Goal: Task Accomplishment & Management: Complete application form

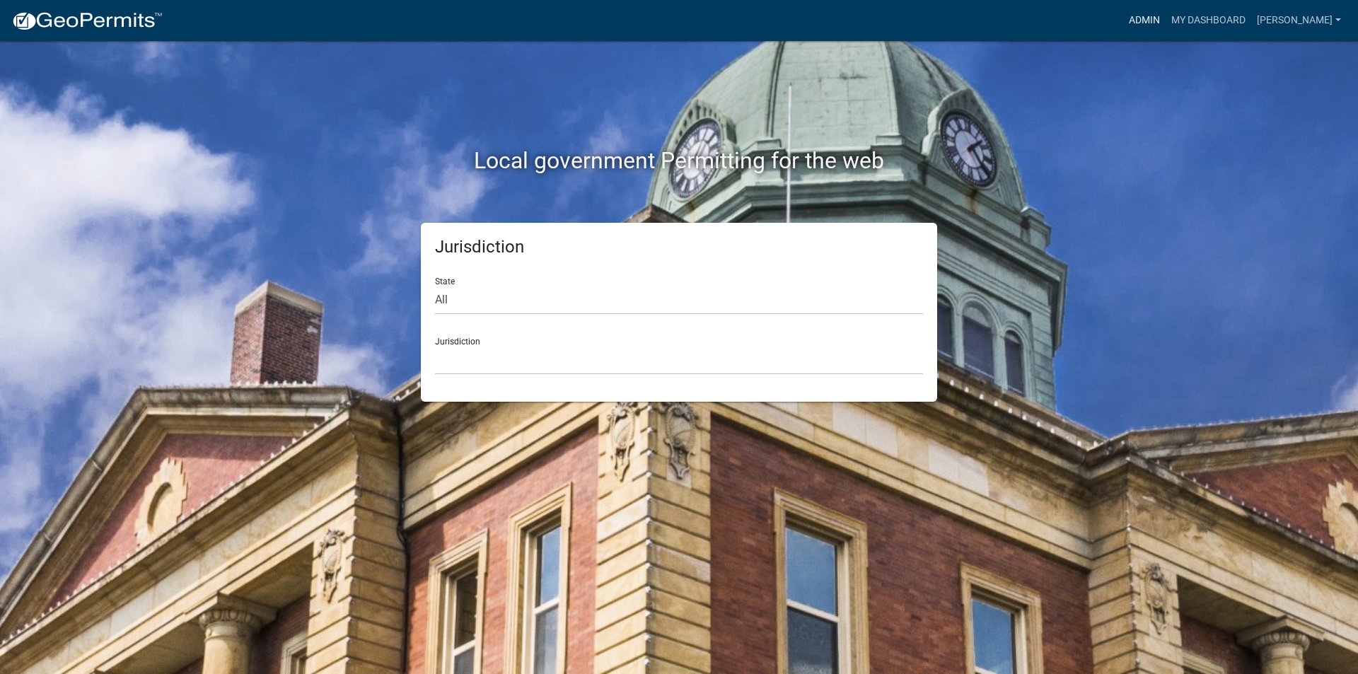
click at [1166, 18] on link "Admin" at bounding box center [1144, 20] width 42 height 27
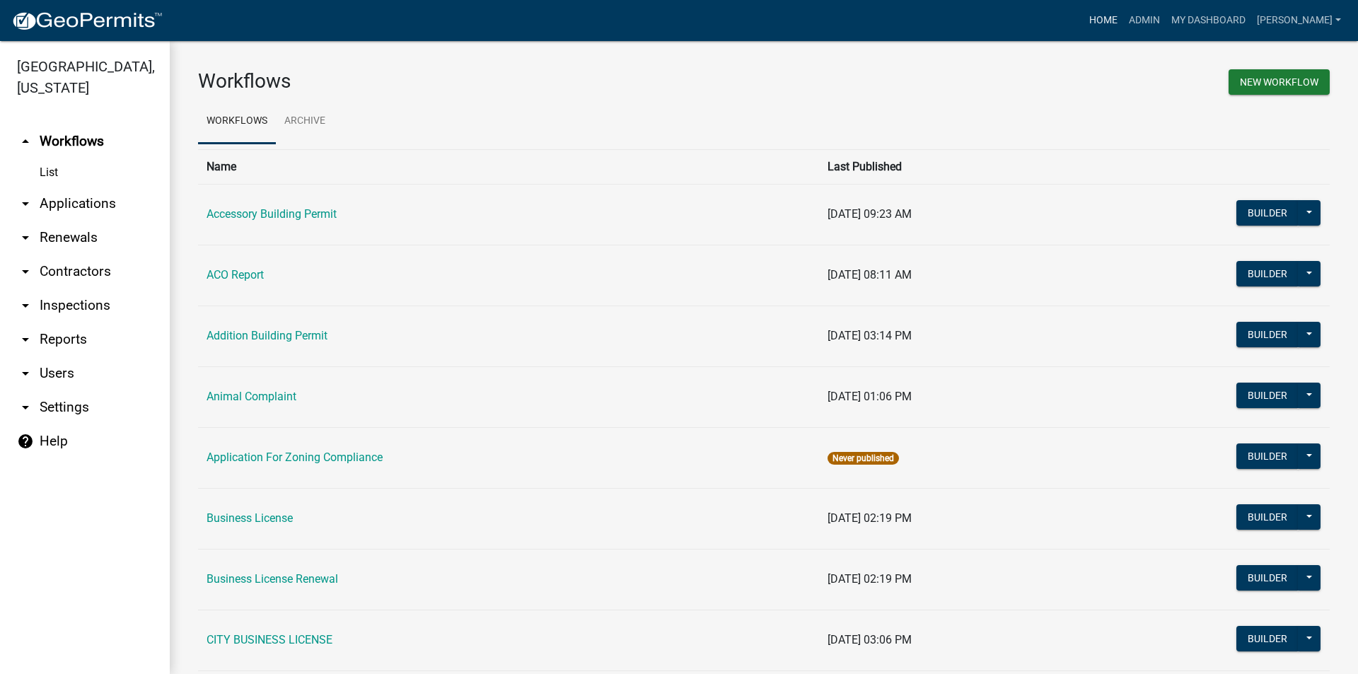
click at [1115, 22] on link "Home" at bounding box center [1104, 20] width 40 height 27
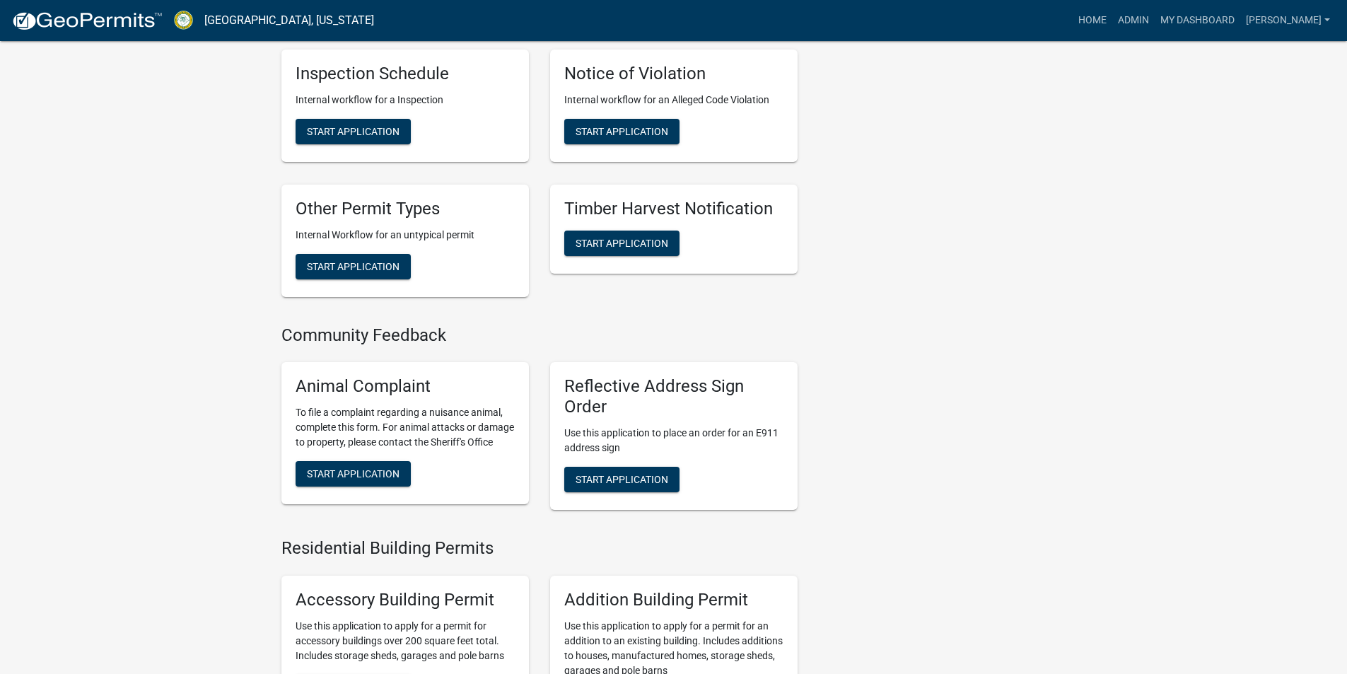
scroll to position [495, 0]
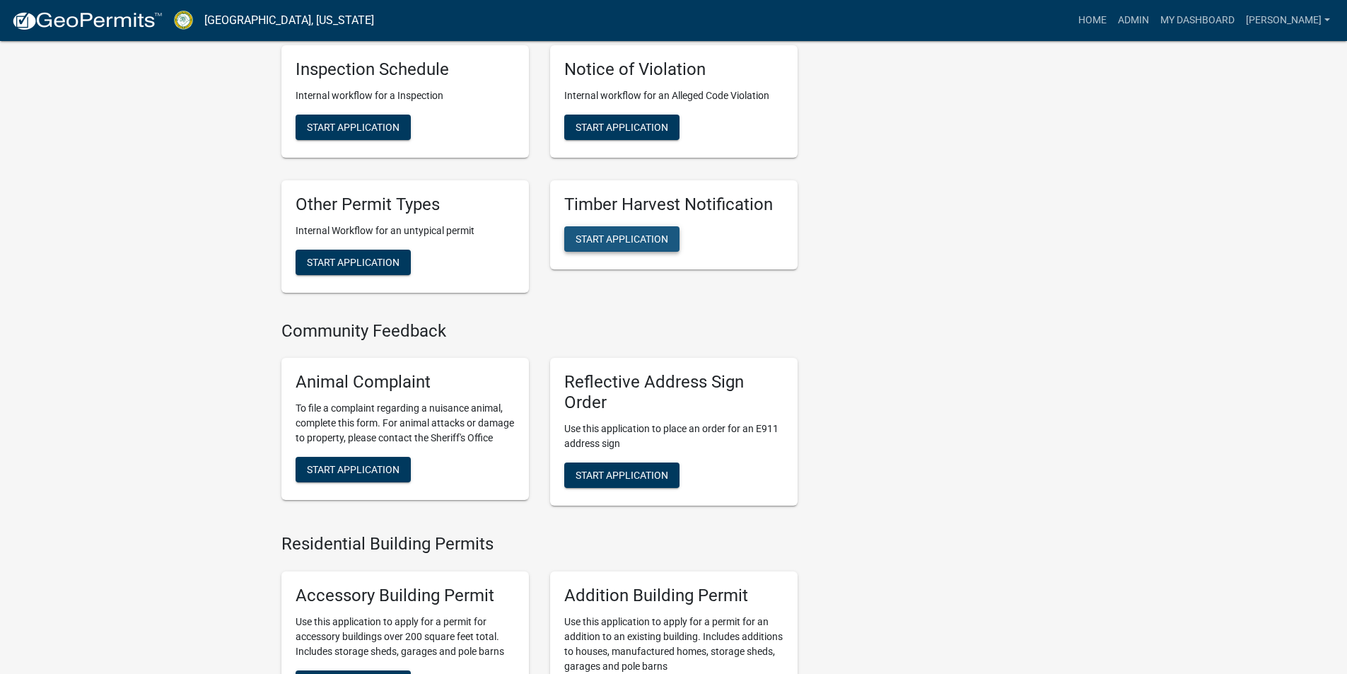
click at [633, 233] on span "Start Application" at bounding box center [622, 238] width 93 height 11
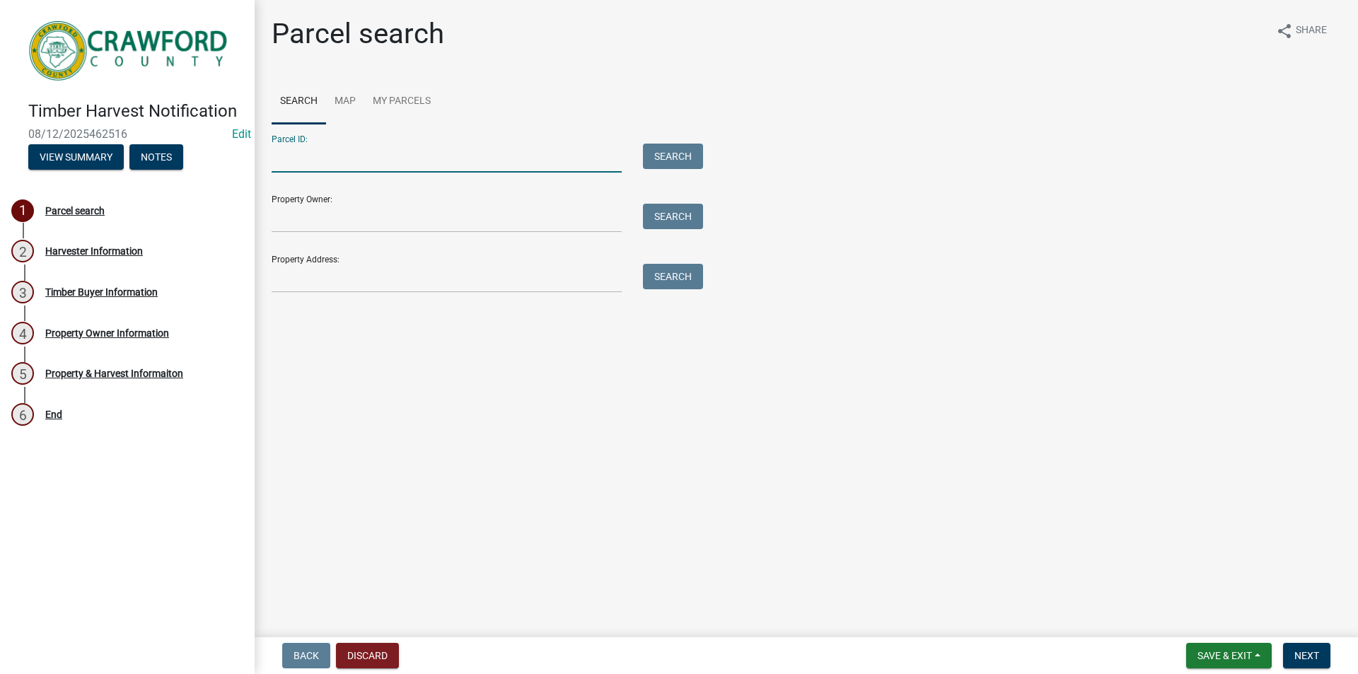
click at [301, 151] on input "Parcel ID:" at bounding box center [447, 158] width 350 height 29
click at [270, 160] on div "085 005" at bounding box center [446, 158] width 371 height 29
click at [274, 158] on input "085 005" at bounding box center [447, 158] width 350 height 29
type input "c085 005"
drag, startPoint x: 656, startPoint y: 151, endPoint x: 656, endPoint y: 159, distance: 8.5
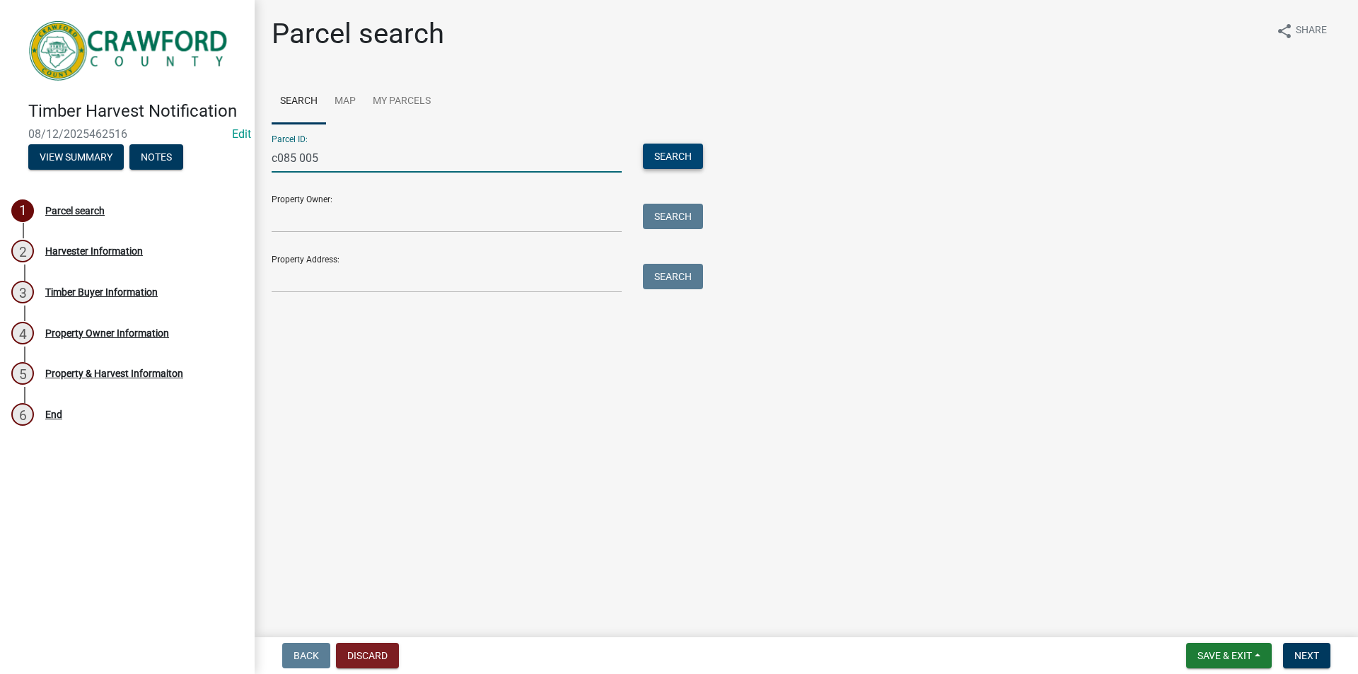
click at [657, 157] on button "Search" at bounding box center [673, 156] width 60 height 25
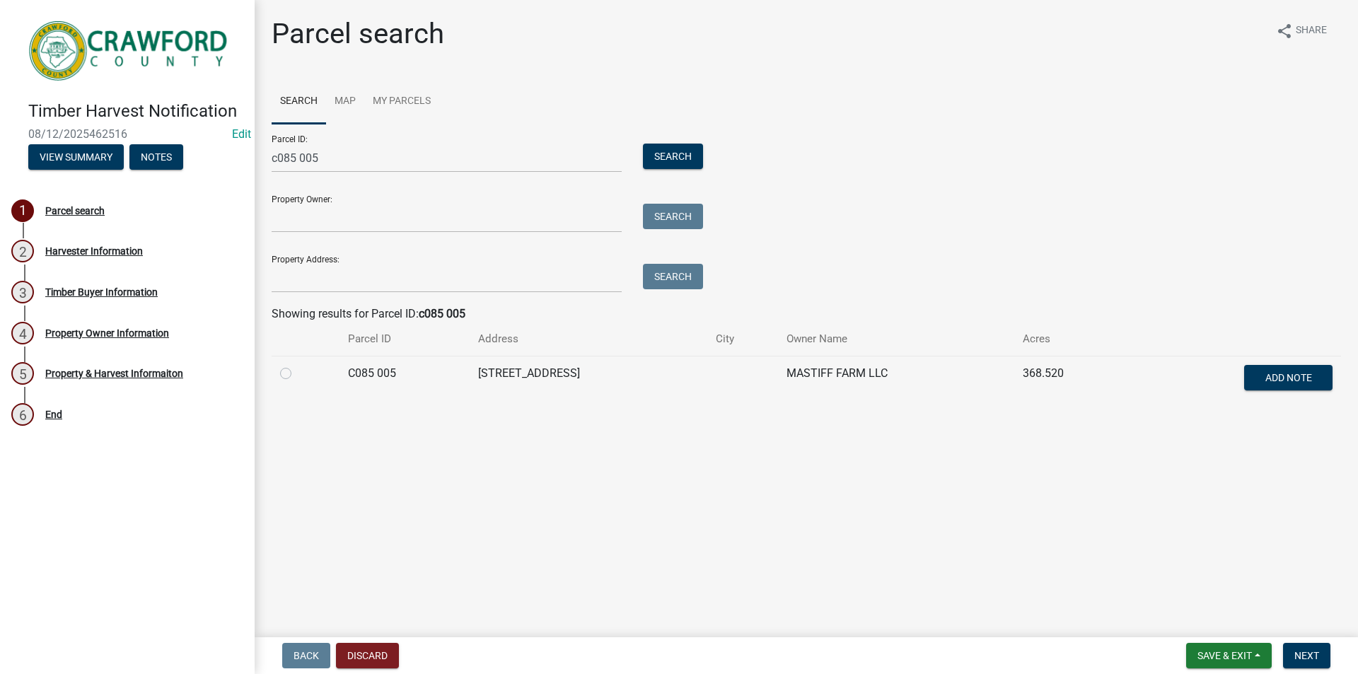
click at [297, 365] on label at bounding box center [297, 365] width 0 height 0
click at [297, 371] on 005 "radio" at bounding box center [301, 369] width 9 height 9
radio 005 "true"
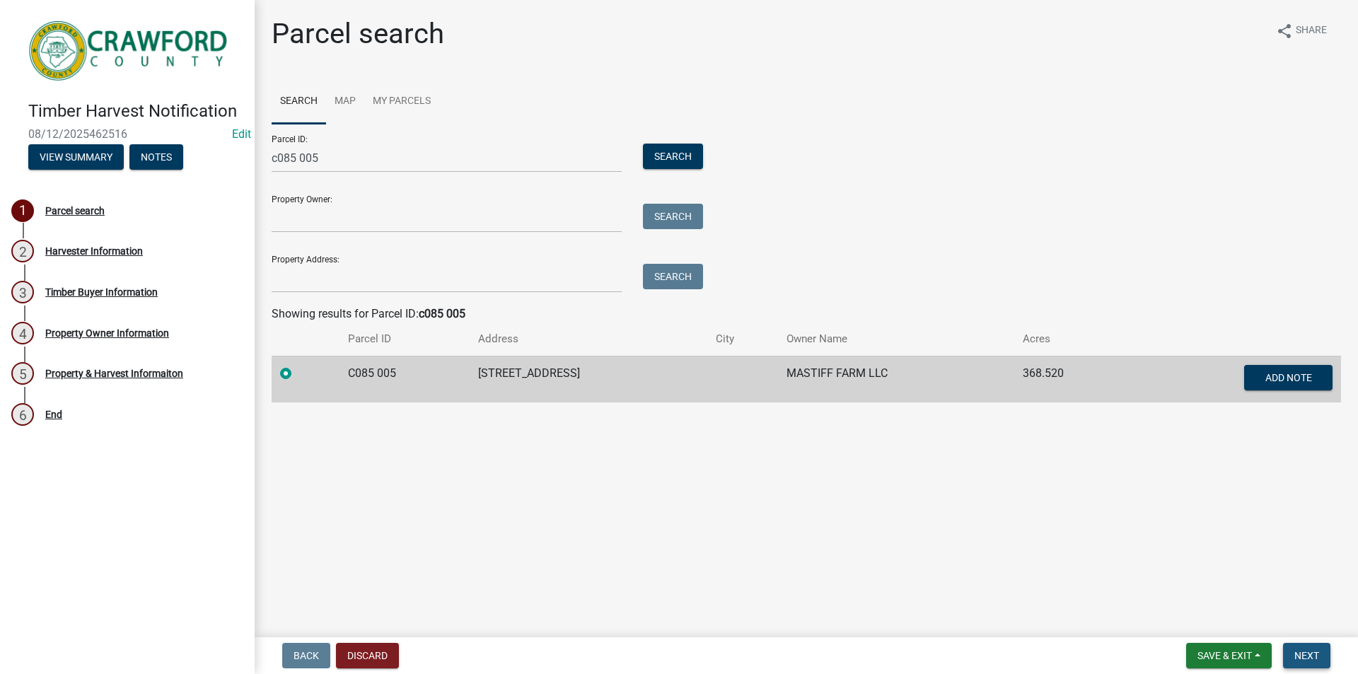
click at [1303, 649] on button "Next" at bounding box center [1306, 655] width 47 height 25
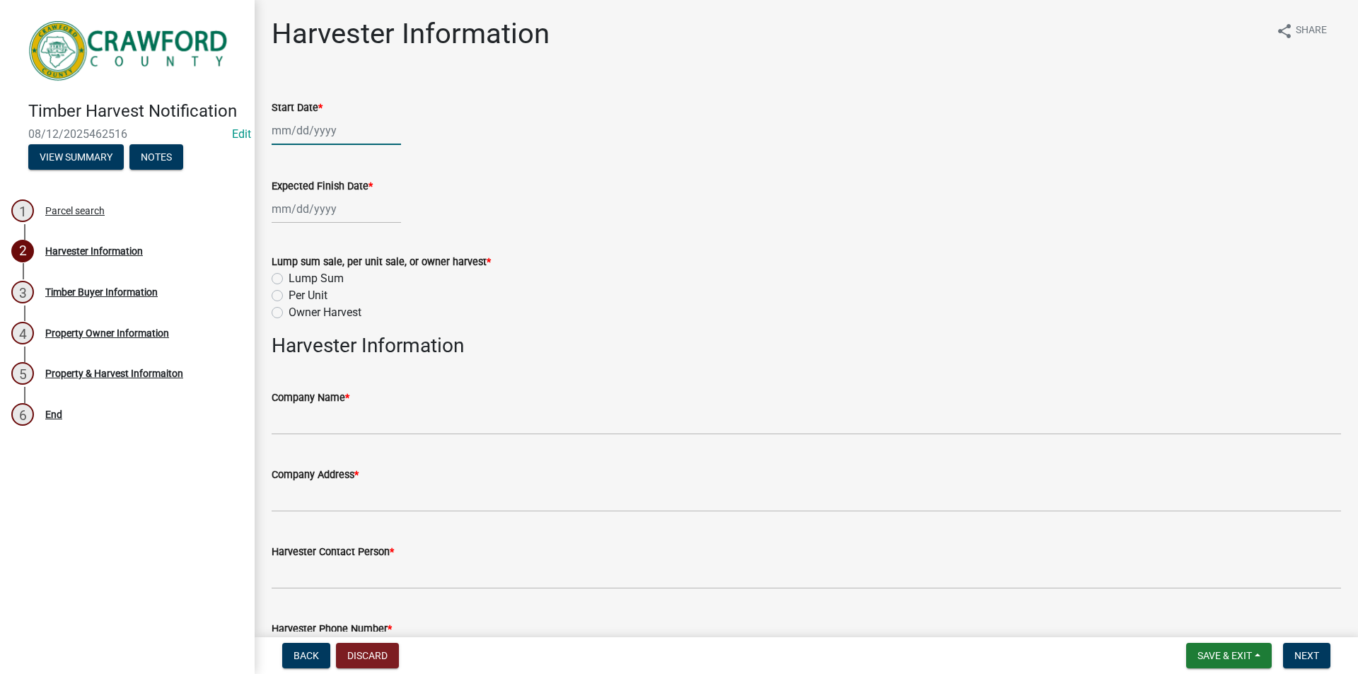
click at [286, 128] on div at bounding box center [336, 130] width 129 height 29
select select "8"
select select "2025"
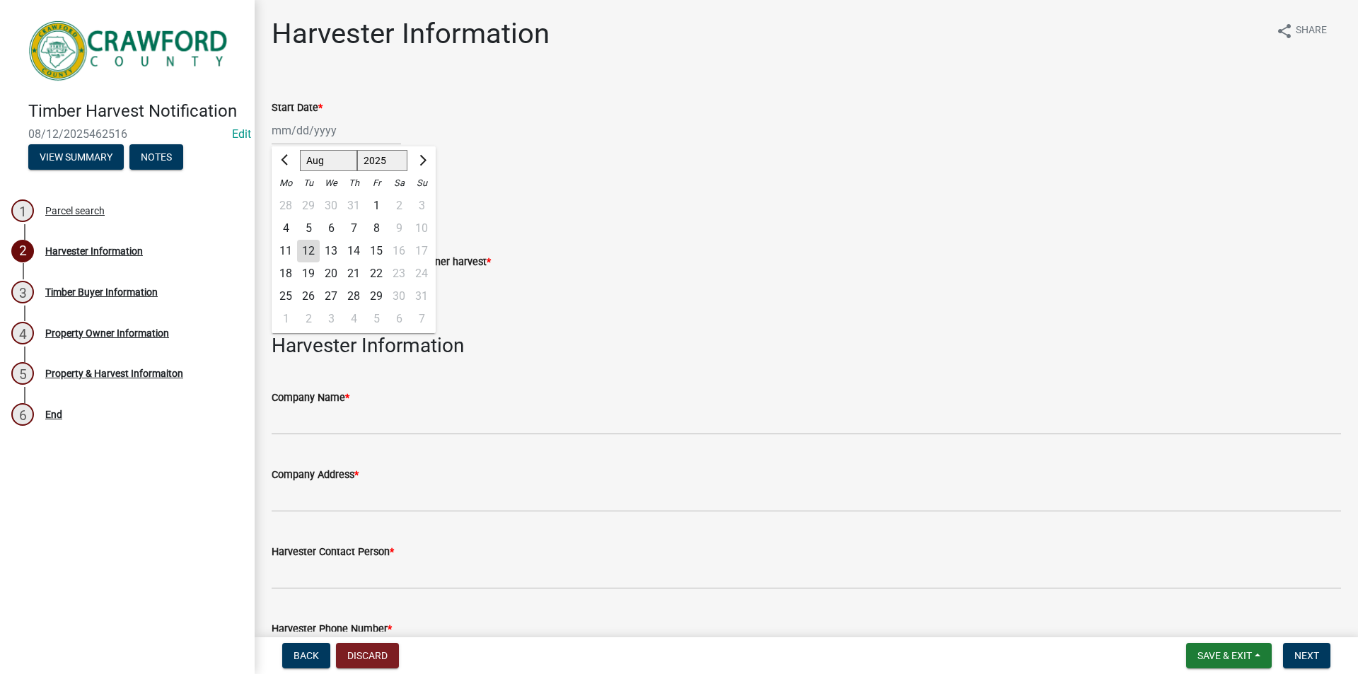
click at [288, 251] on div "11" at bounding box center [285, 251] width 23 height 23
type input "[DATE]"
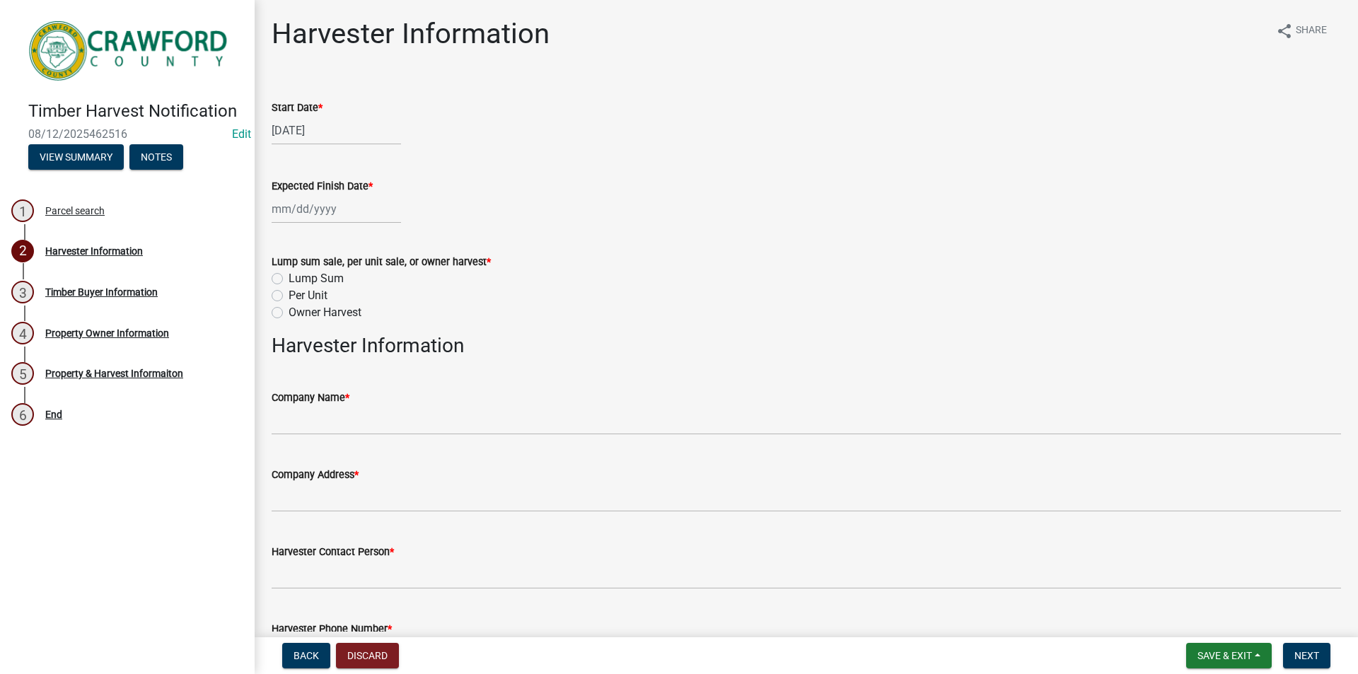
select select "8"
select select "2025"
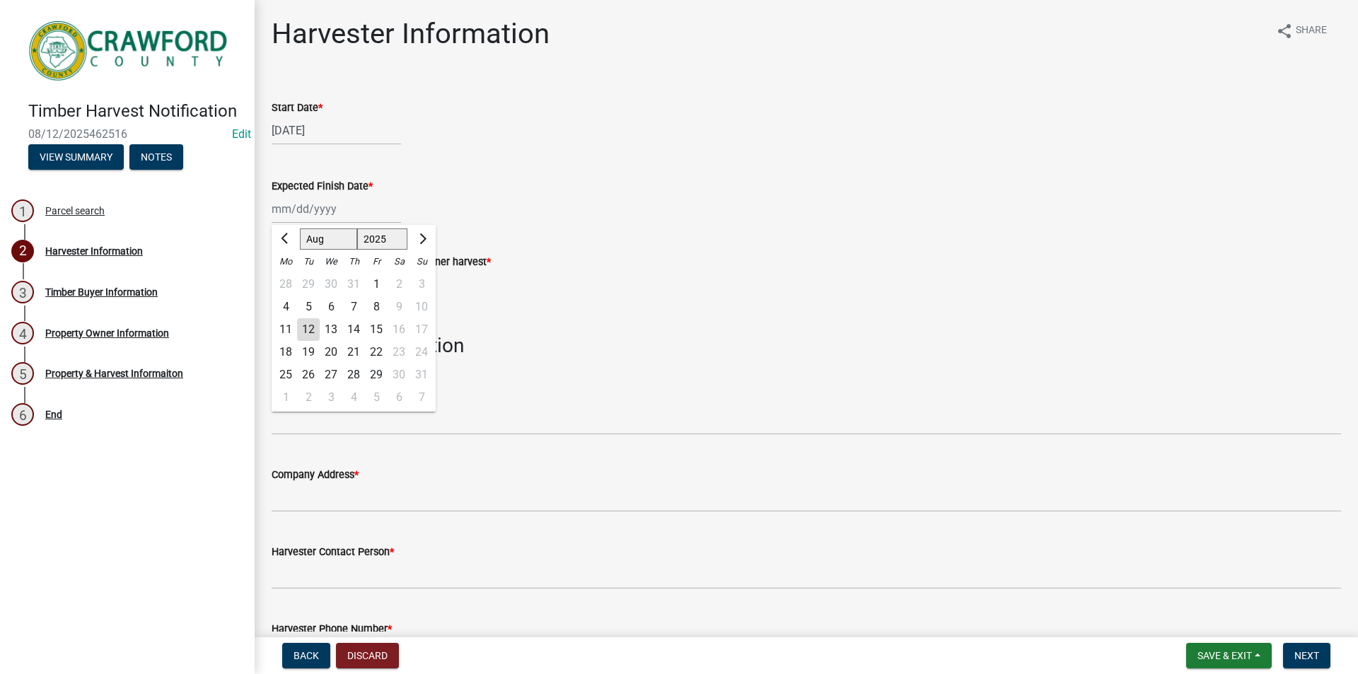
click at [308, 203] on div "[PERSON_NAME] Feb Mar Apr [PERSON_NAME][DATE] Oct Nov [DATE] 1526 1527 1528 152…" at bounding box center [336, 208] width 129 height 29
click at [424, 236] on span "Next month" at bounding box center [421, 238] width 11 height 11
select select "10"
click at [380, 302] on div "10" at bounding box center [376, 307] width 23 height 23
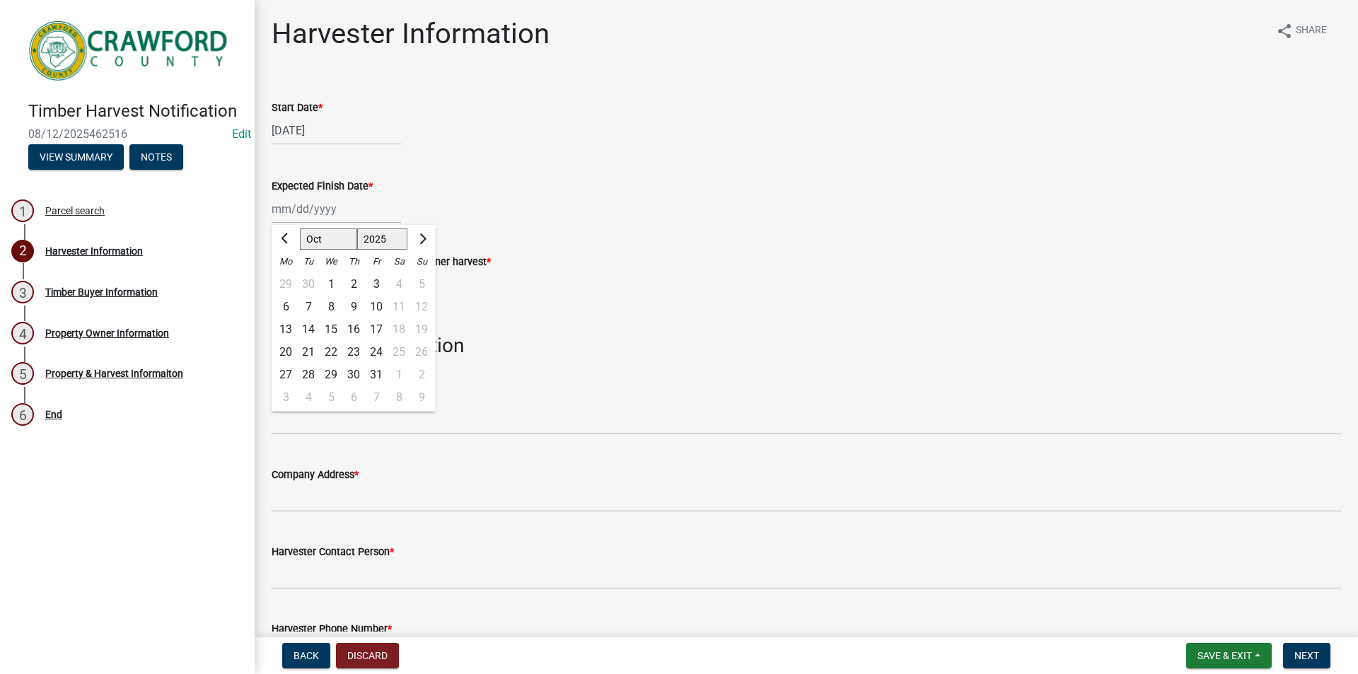
type input "[DATE]"
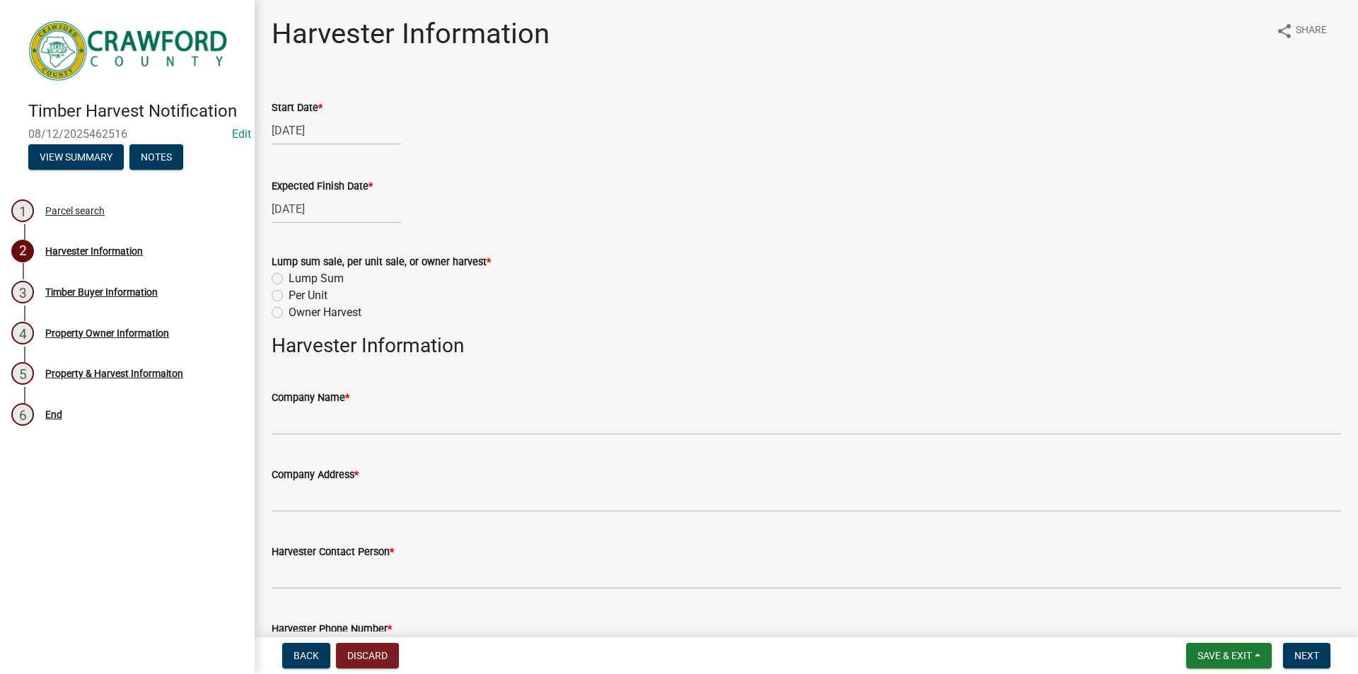
click at [289, 296] on label "Per Unit" at bounding box center [308, 295] width 39 height 17
click at [289, 296] on input "Per Unit" at bounding box center [293, 291] width 9 height 9
radio input "true"
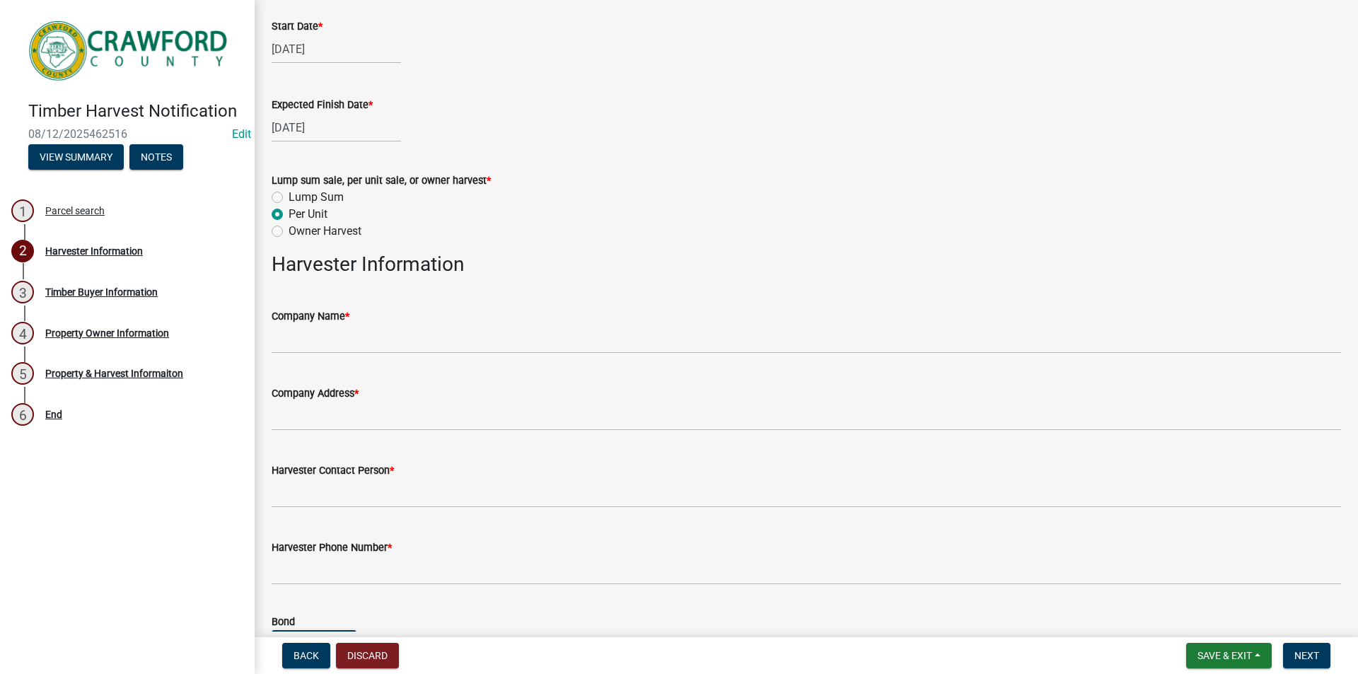
scroll to position [141, 0]
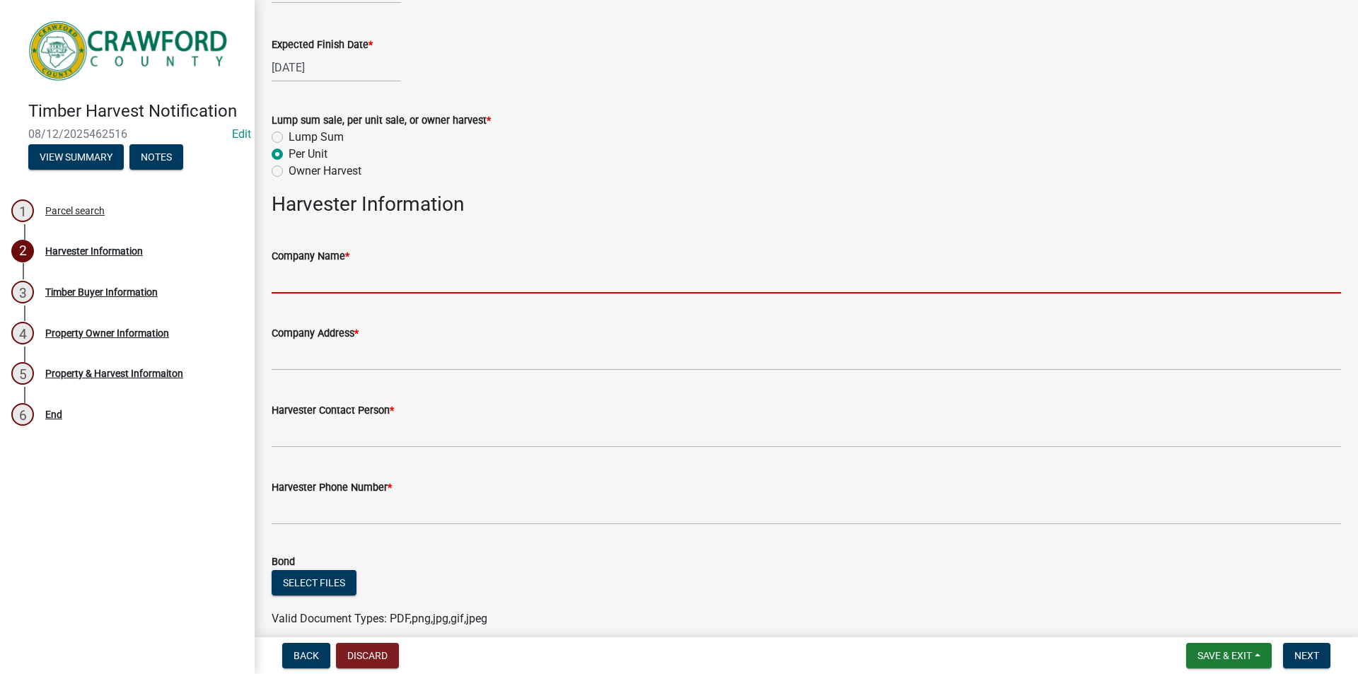
click at [351, 277] on input "Company Name *" at bounding box center [806, 279] width 1069 height 29
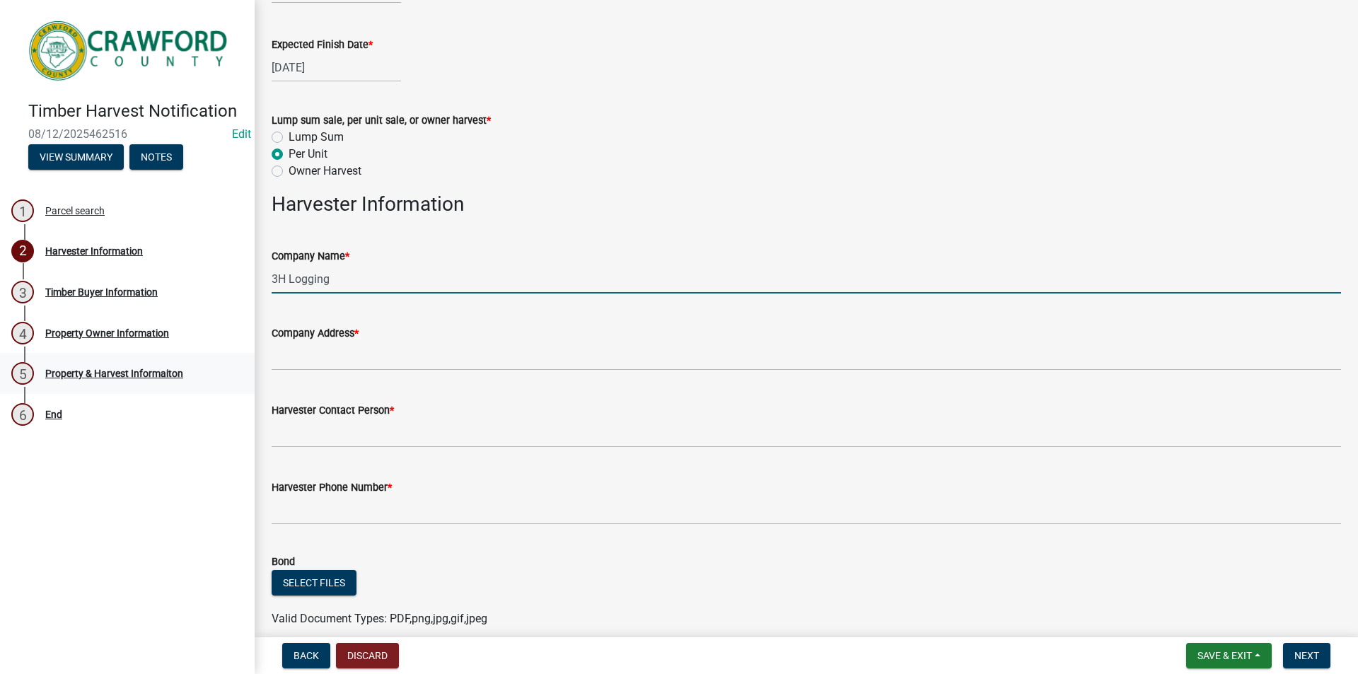
type input "3H Logging"
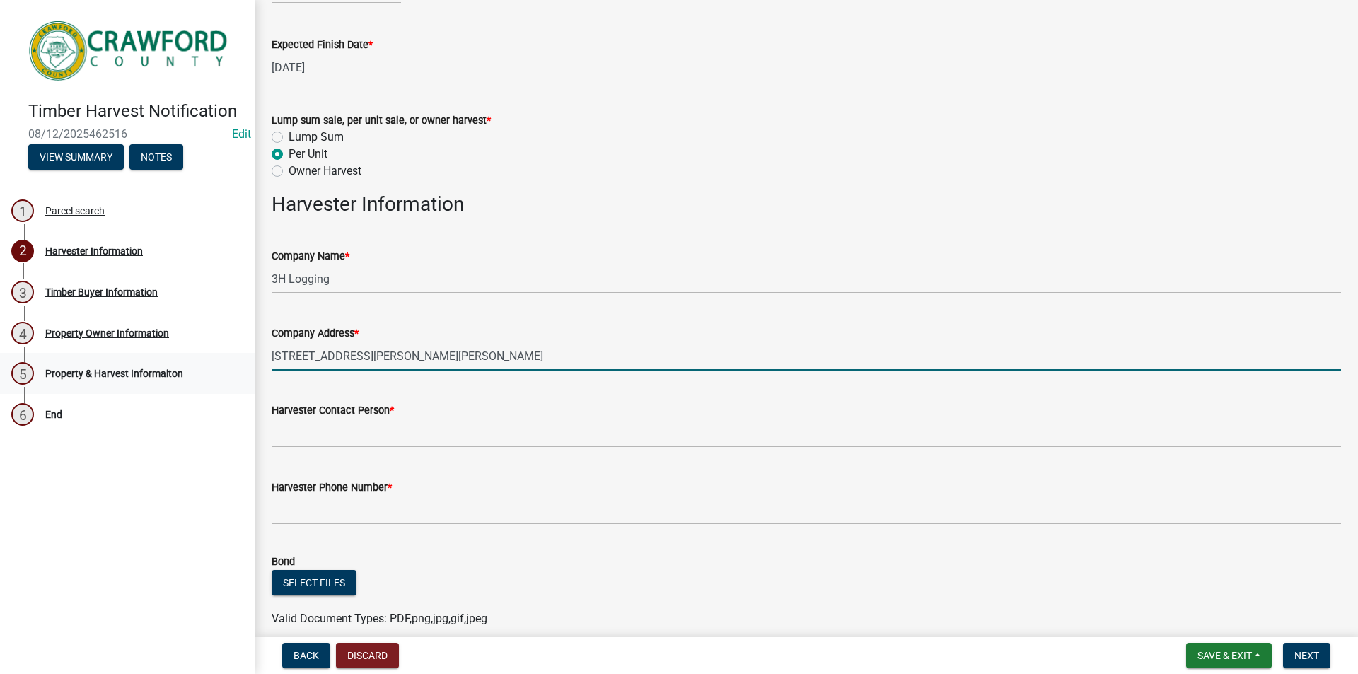
type input "[STREET_ADDRESS][PERSON_NAME][PERSON_NAME]"
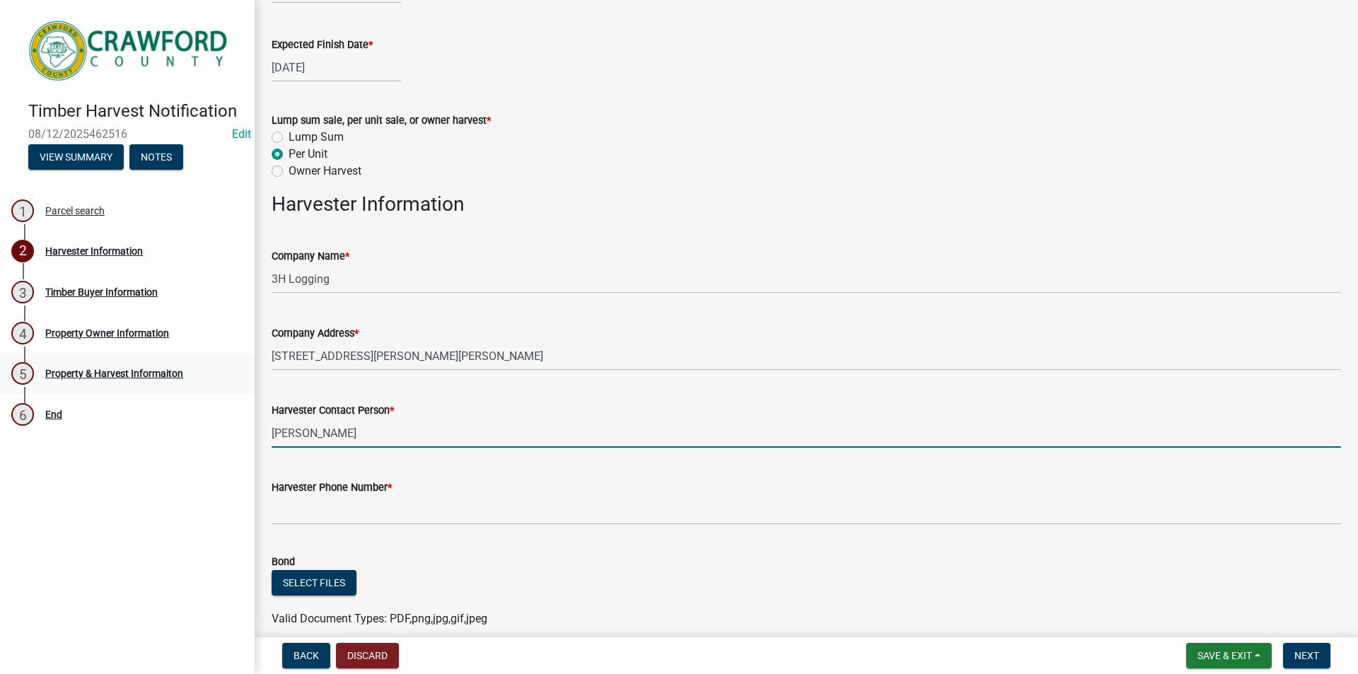
type input "[PERSON_NAME]"
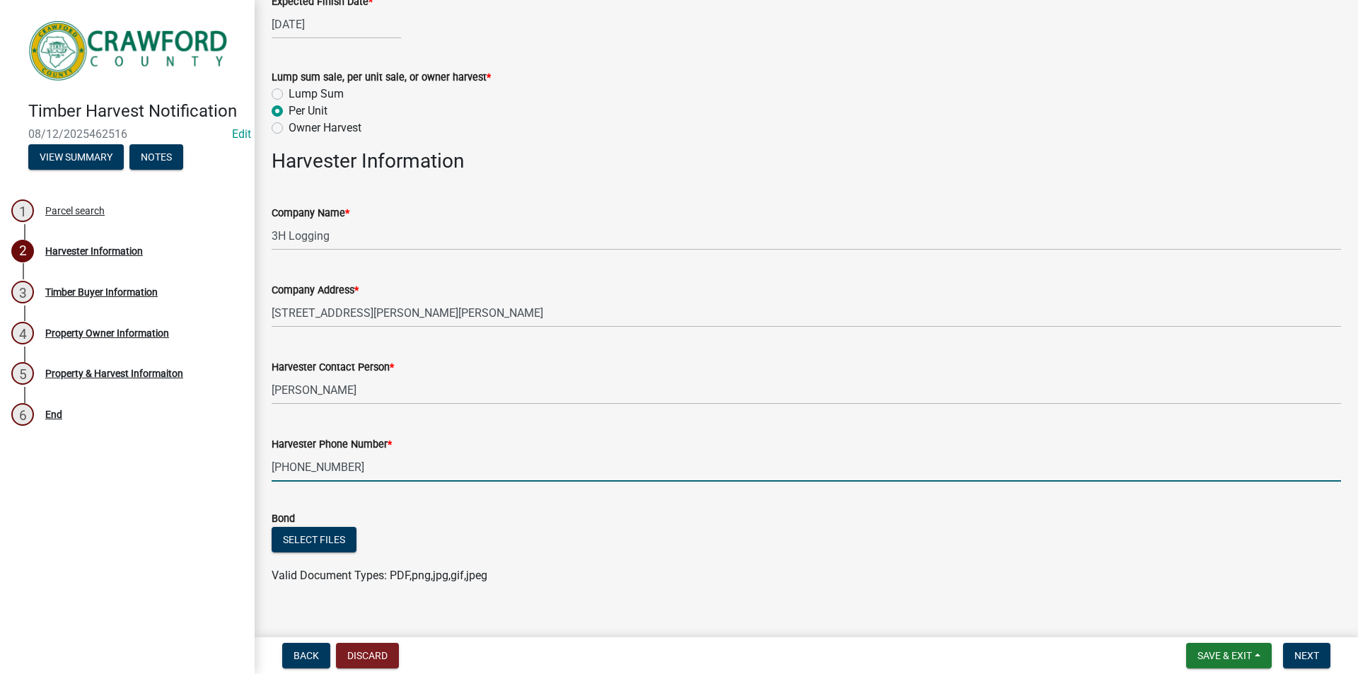
scroll to position [205, 0]
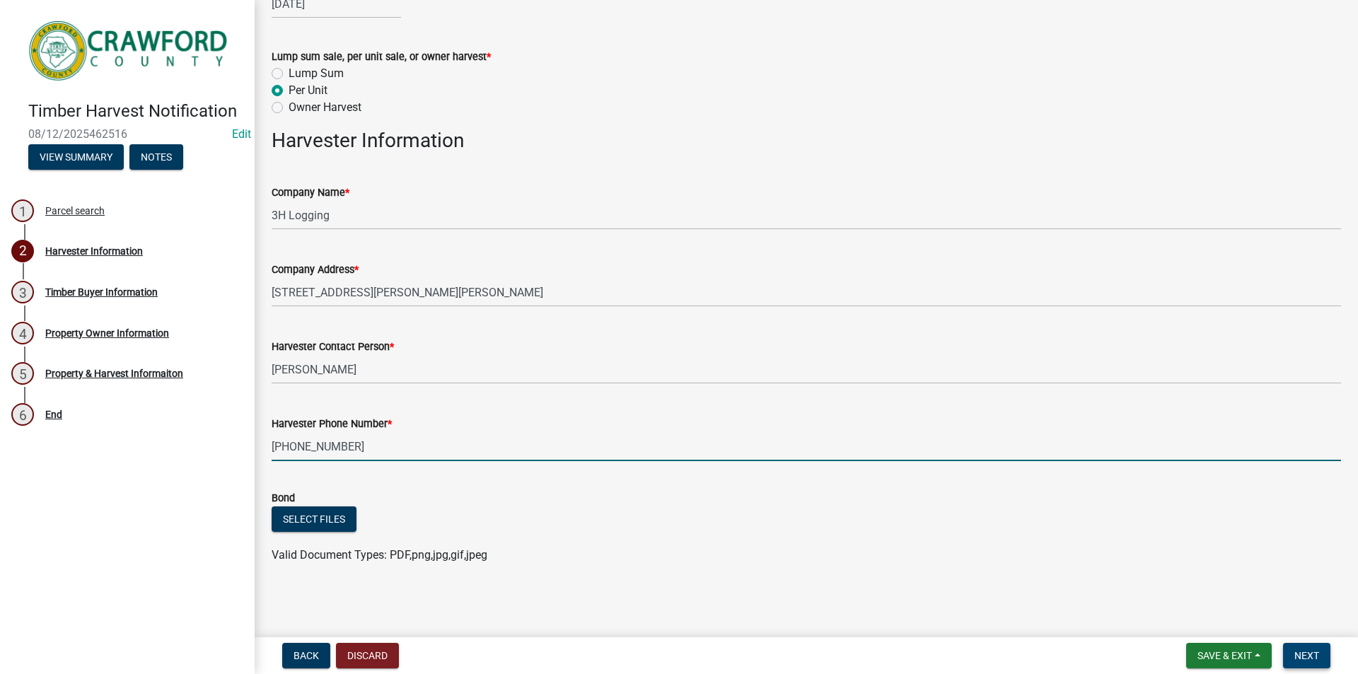
type input "[PHONE_NUMBER]"
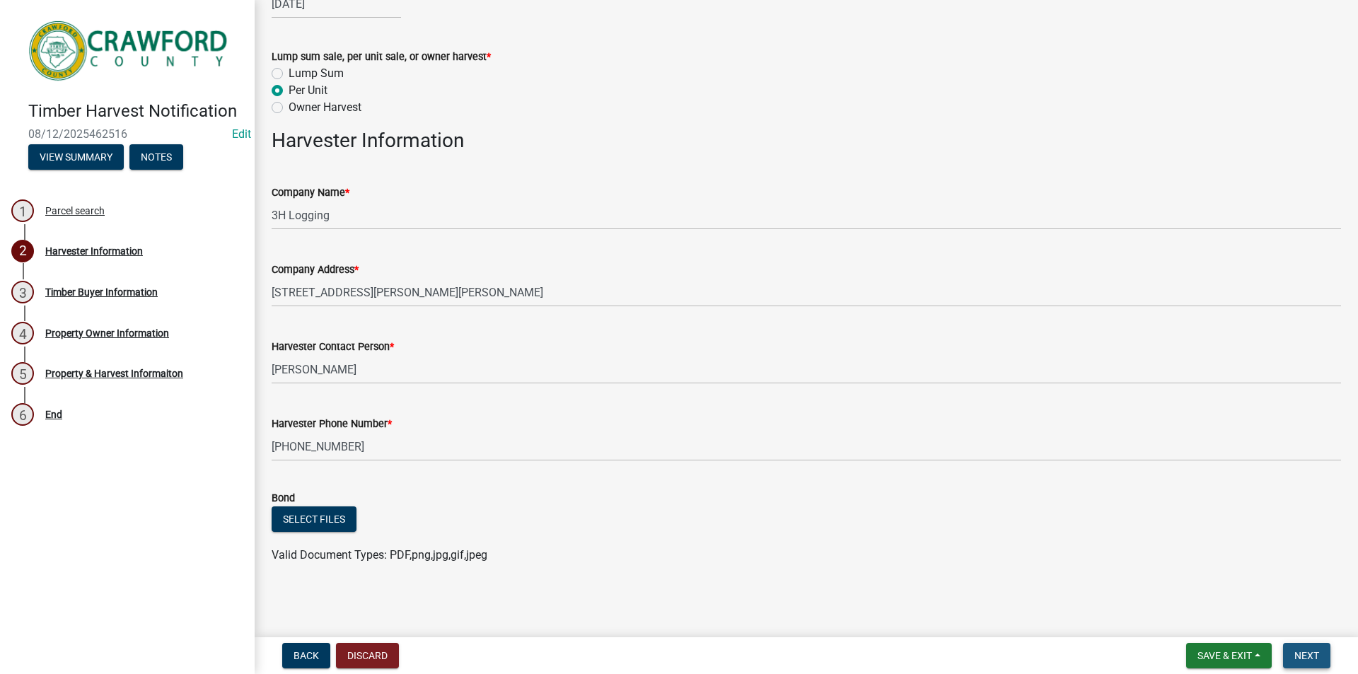
click at [1299, 661] on span "Next" at bounding box center [1306, 655] width 25 height 11
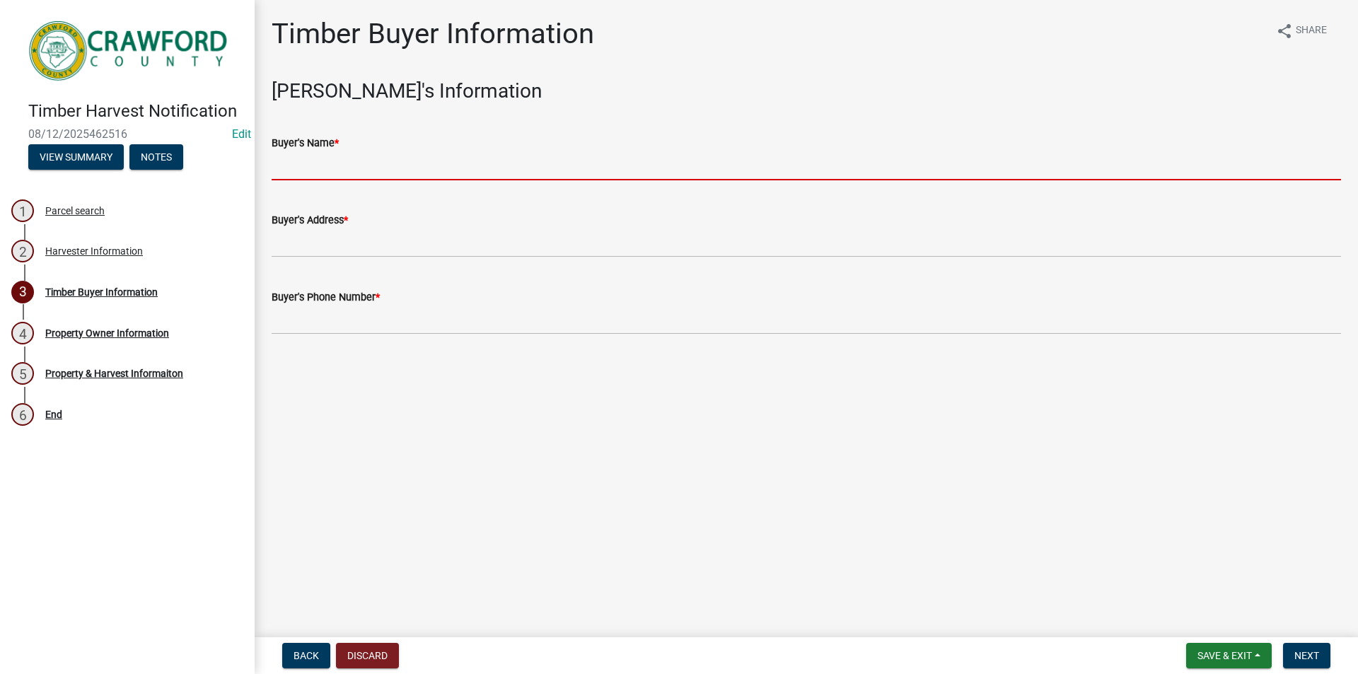
click at [347, 165] on input "Buyer's Name *" at bounding box center [806, 165] width 1069 height 29
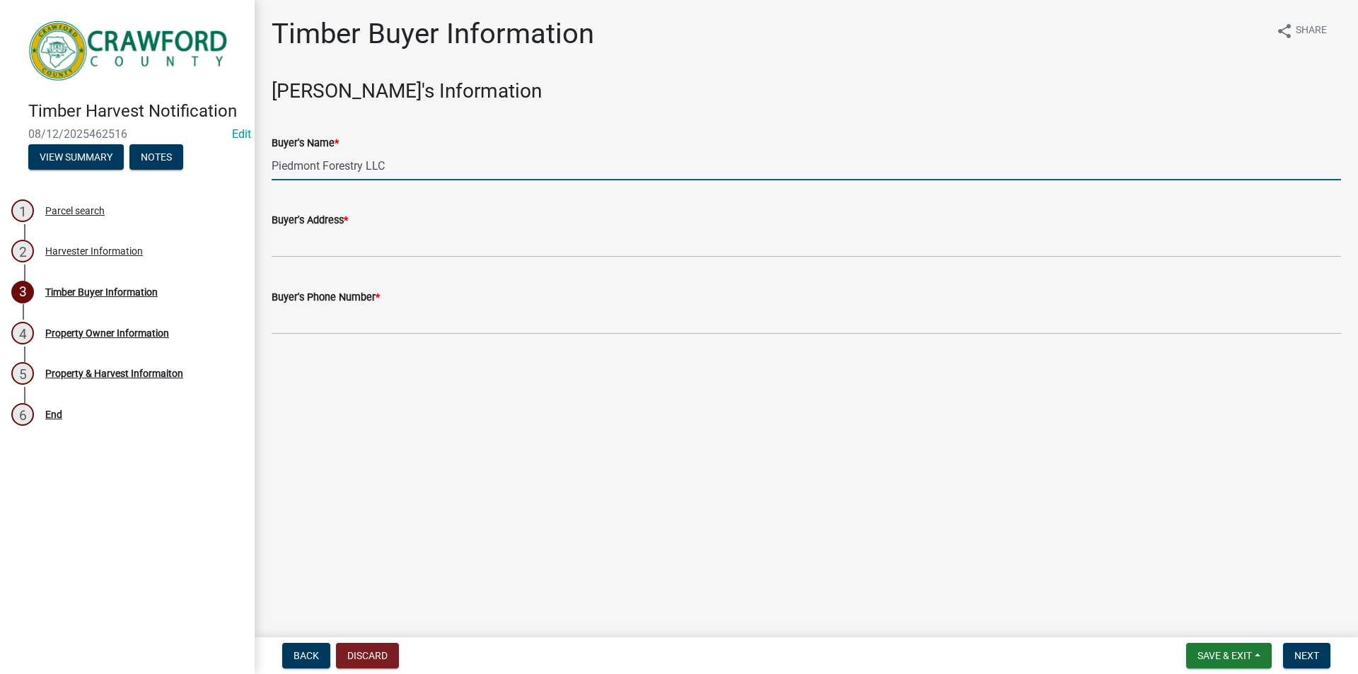
type input "Piedmont Forestry LLC"
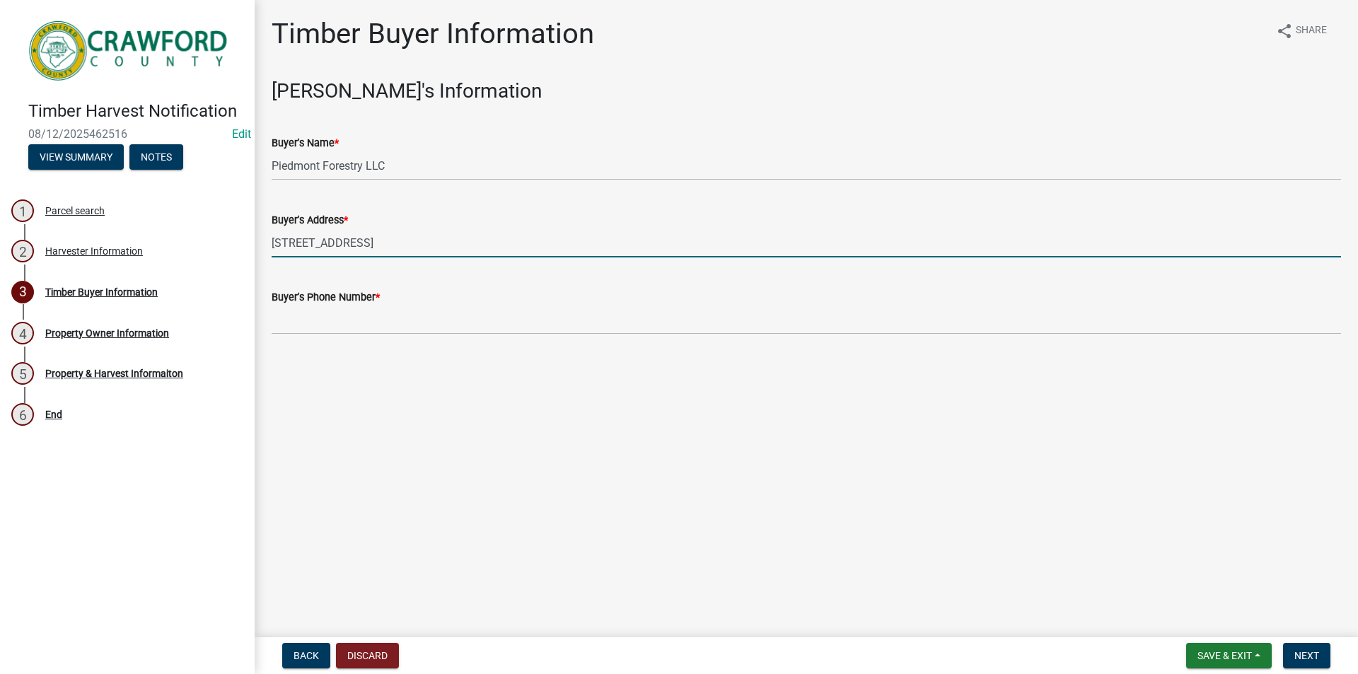
type input "[STREET_ADDRESS]"
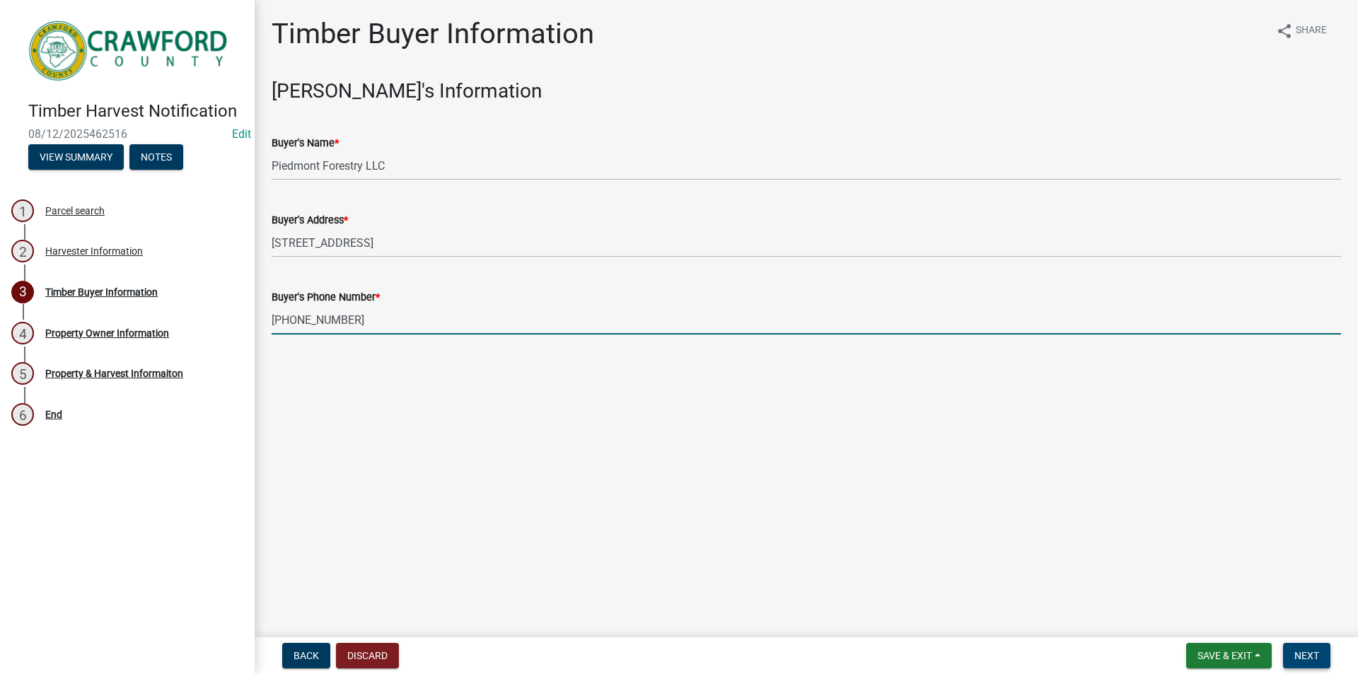
type input "[PHONE_NUMBER]"
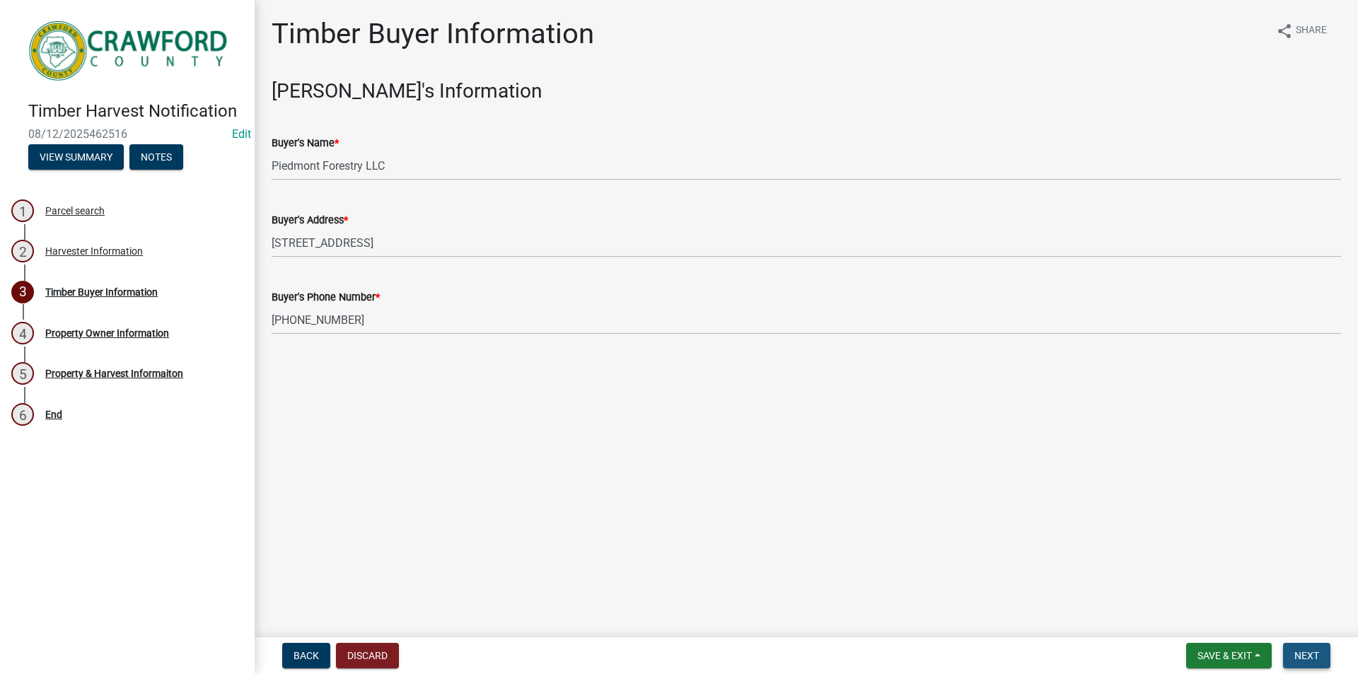
click at [1316, 659] on span "Next" at bounding box center [1306, 655] width 25 height 11
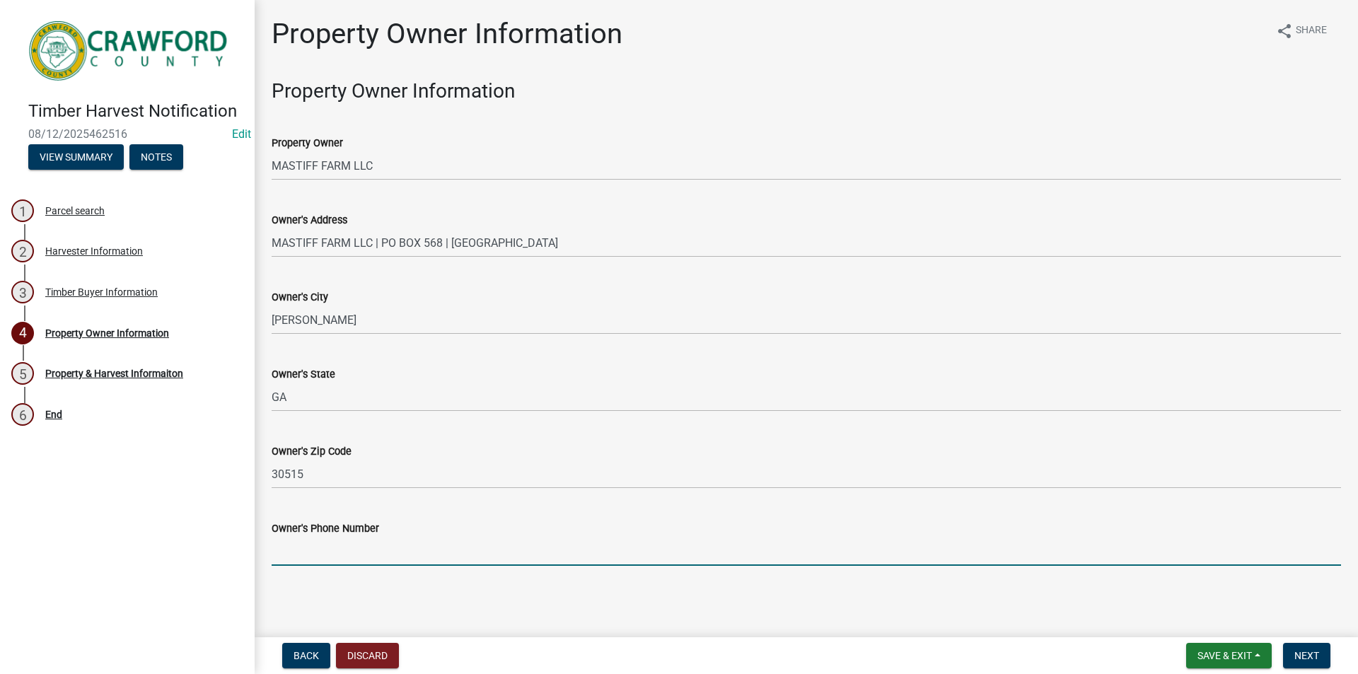
click at [313, 554] on input "Owner's Phone Number" at bounding box center [806, 551] width 1069 height 29
type input "[PHONE_NUMBER]"
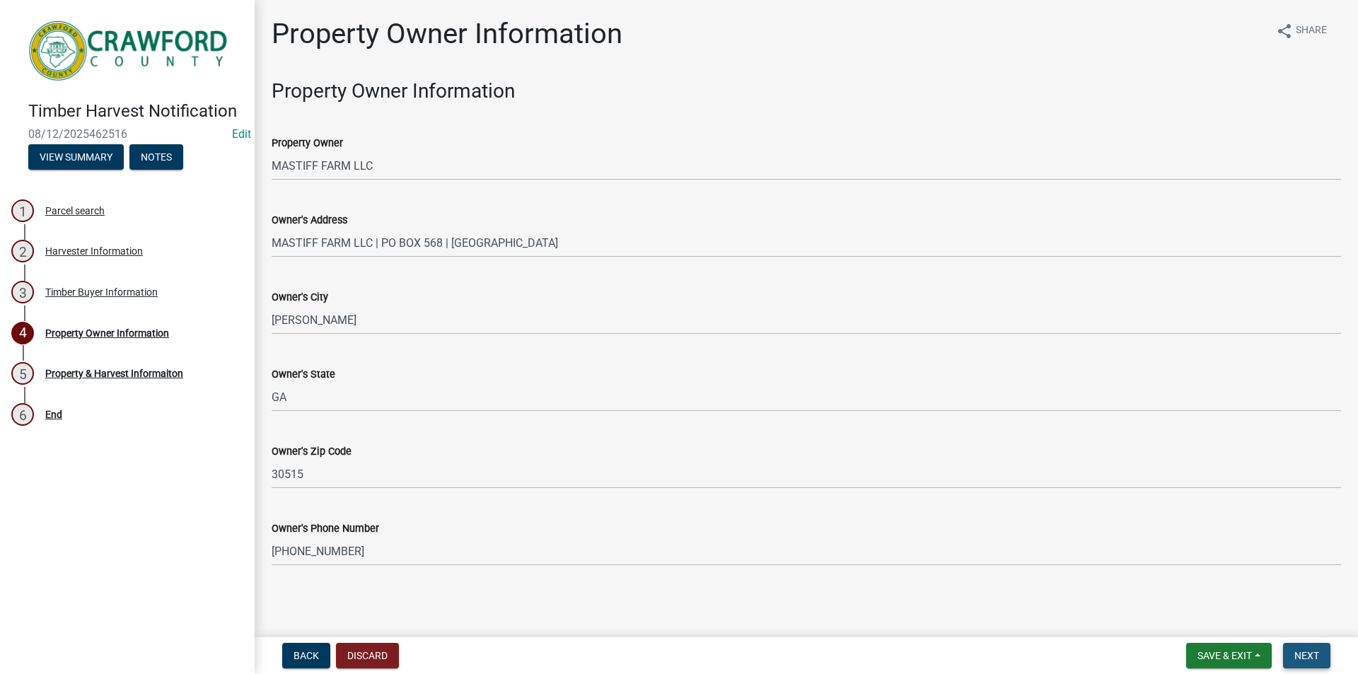
click at [1316, 663] on button "Next" at bounding box center [1306, 655] width 47 height 25
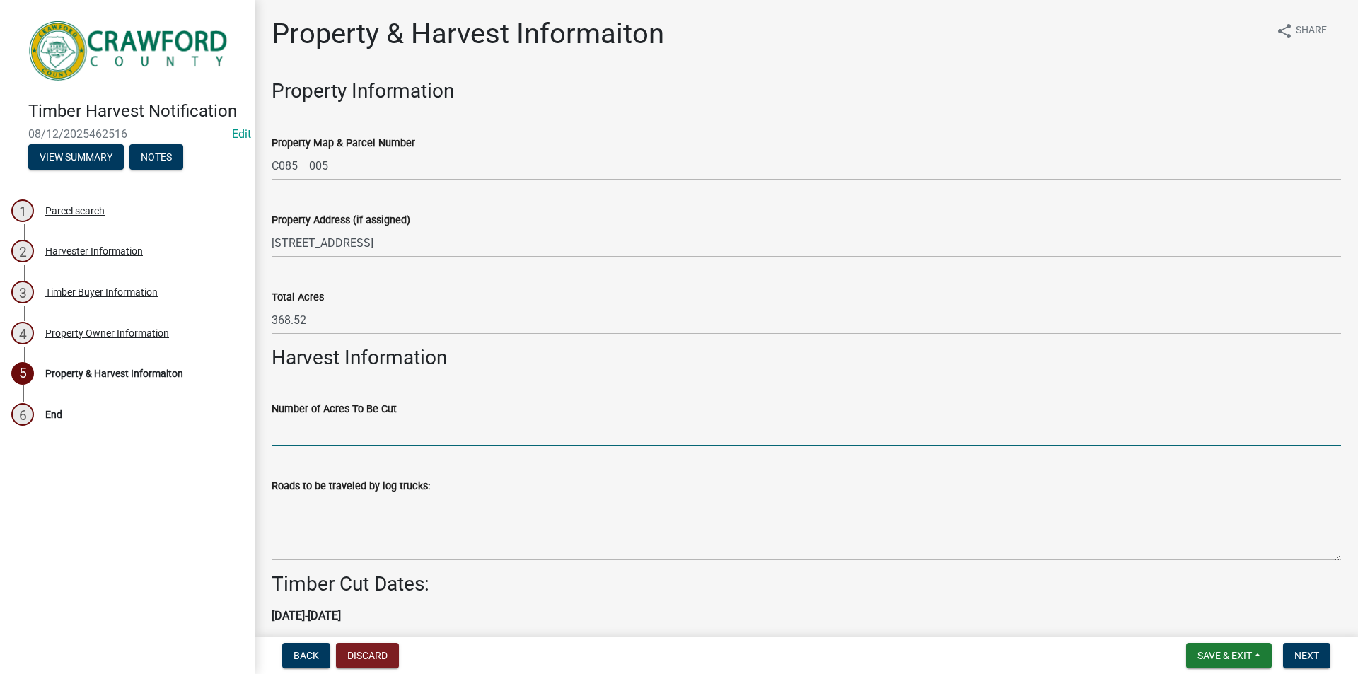
click at [320, 429] on input "Number of Acres To Be Cut" at bounding box center [806, 431] width 1069 height 29
type input "200"
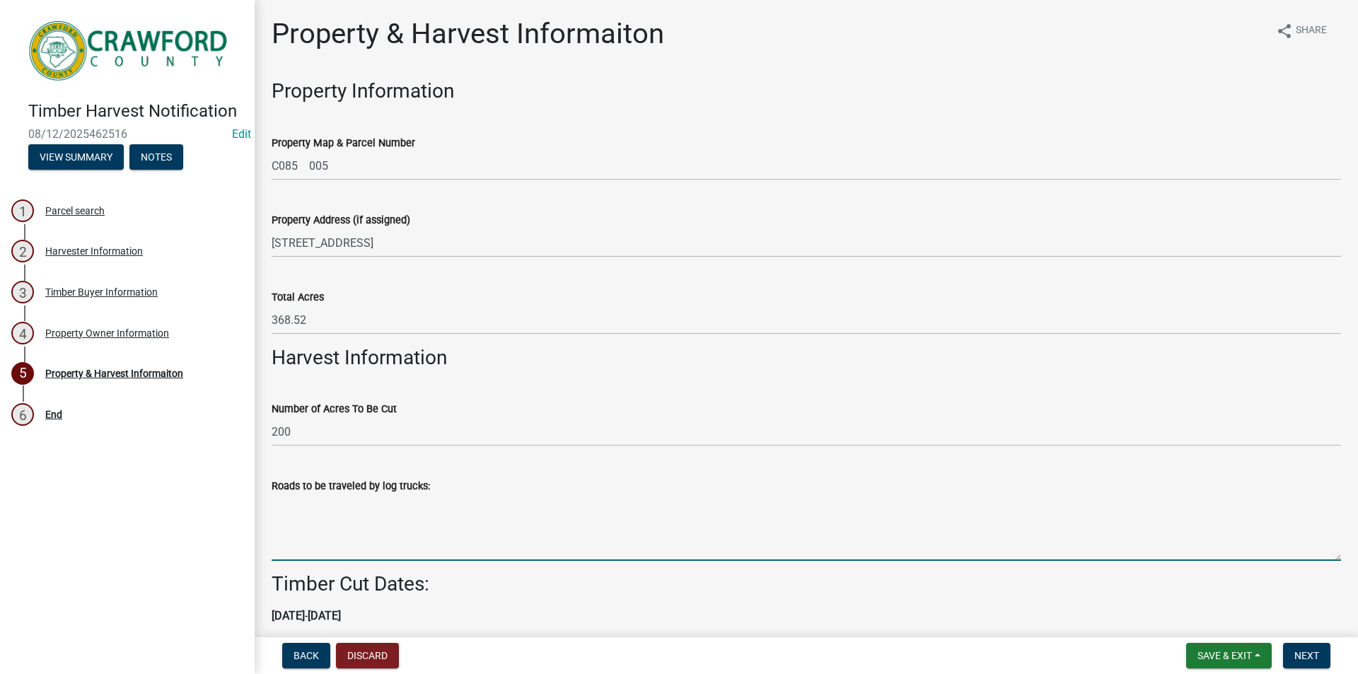
click at [434, 542] on textarea "Roads to be traveled by log trucks:" at bounding box center [806, 527] width 1069 height 66
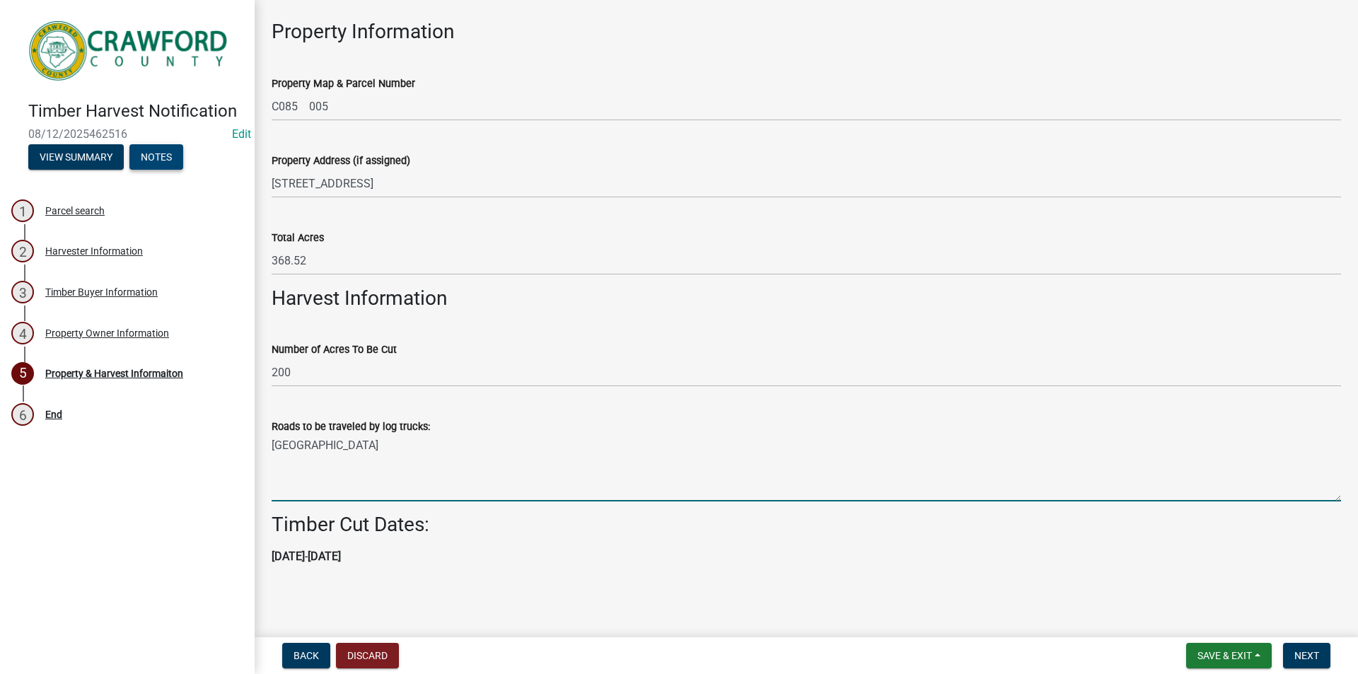
type textarea "[GEOGRAPHIC_DATA]"
click at [158, 158] on button "Notes" at bounding box center [156, 156] width 54 height 25
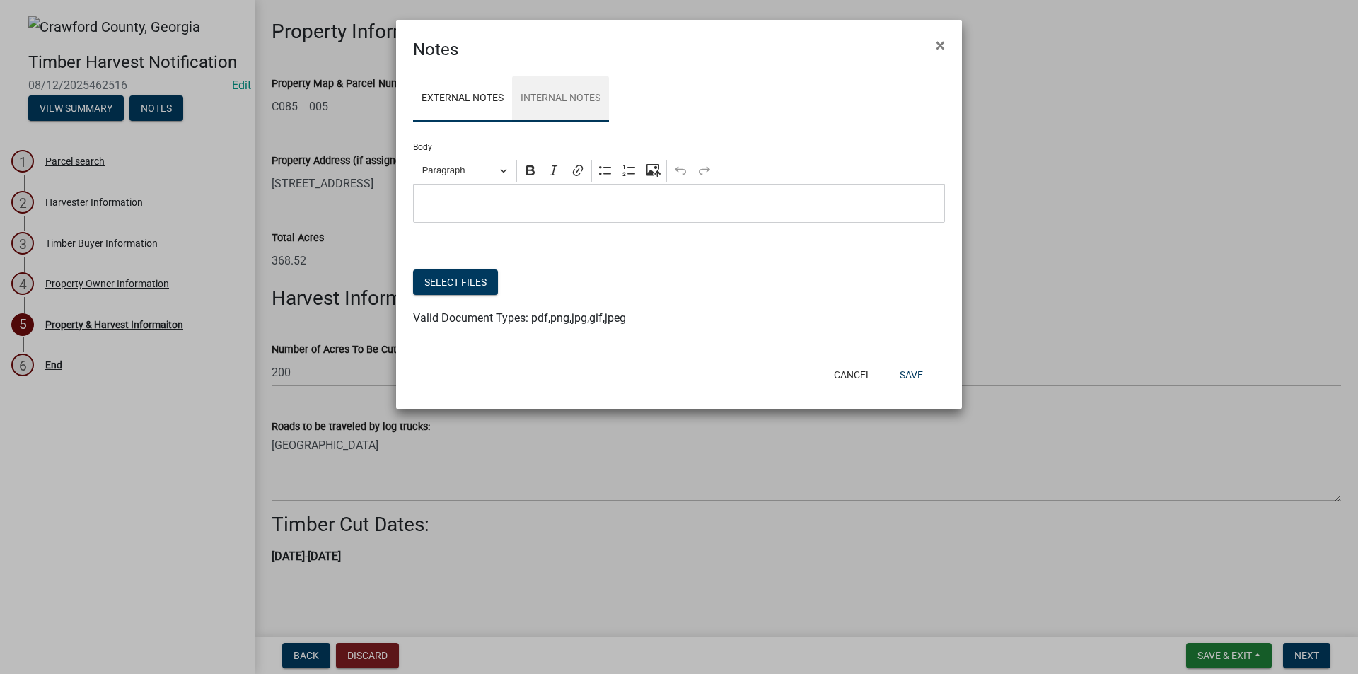
click at [557, 103] on link "Internal Notes" at bounding box center [560, 98] width 97 height 45
click at [531, 204] on p "Editor editing area: main. Press Alt+0 for help." at bounding box center [679, 203] width 517 height 17
click at [907, 371] on button "Save" at bounding box center [911, 374] width 46 height 25
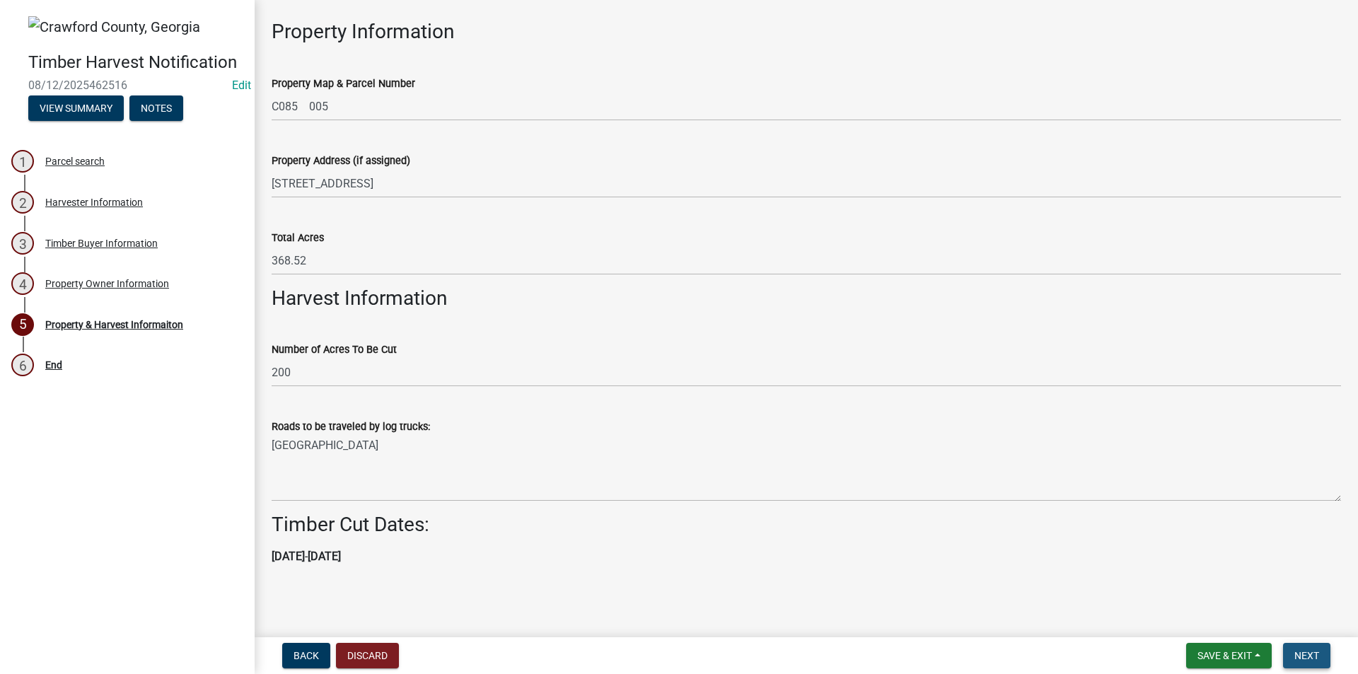
click at [1306, 649] on button "Next" at bounding box center [1306, 655] width 47 height 25
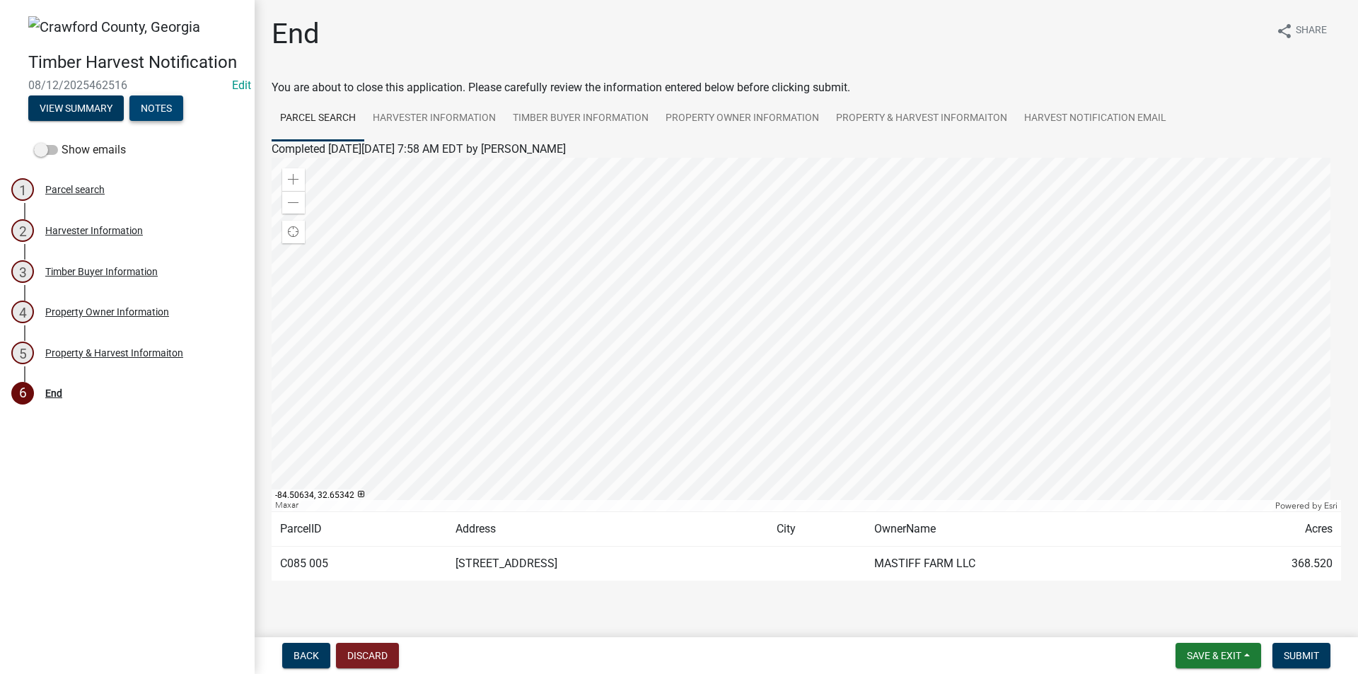
click at [156, 107] on button "Notes" at bounding box center [156, 107] width 54 height 25
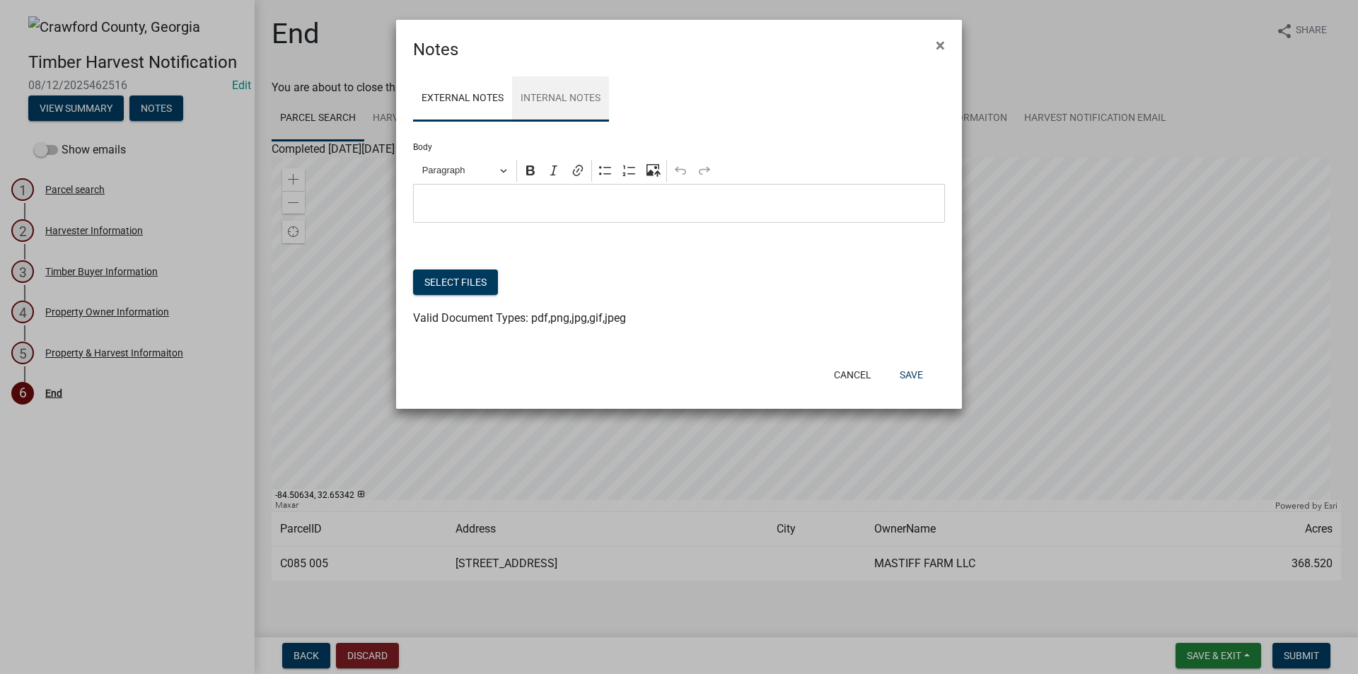
click at [569, 100] on link "Internal Notes" at bounding box center [560, 98] width 97 height 45
click at [453, 286] on button "Select files" at bounding box center [455, 281] width 85 height 25
click at [910, 373] on button "Save" at bounding box center [911, 374] width 46 height 25
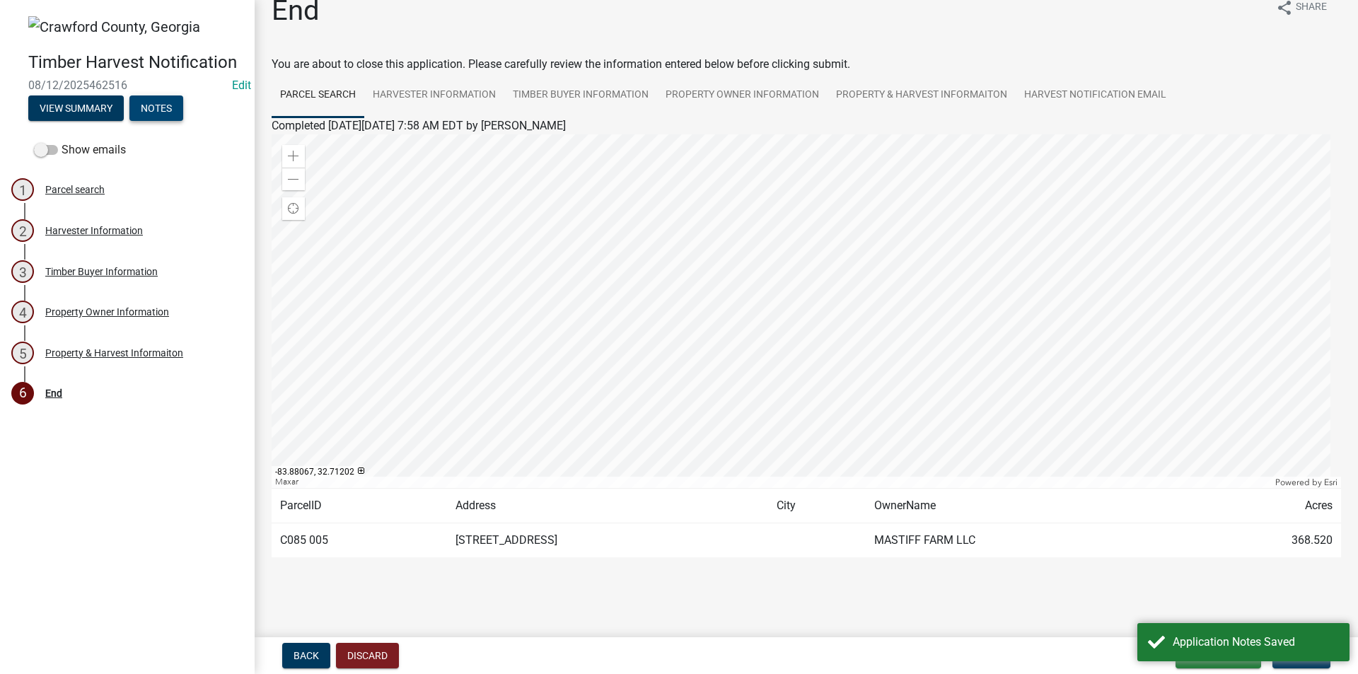
scroll to position [33, 0]
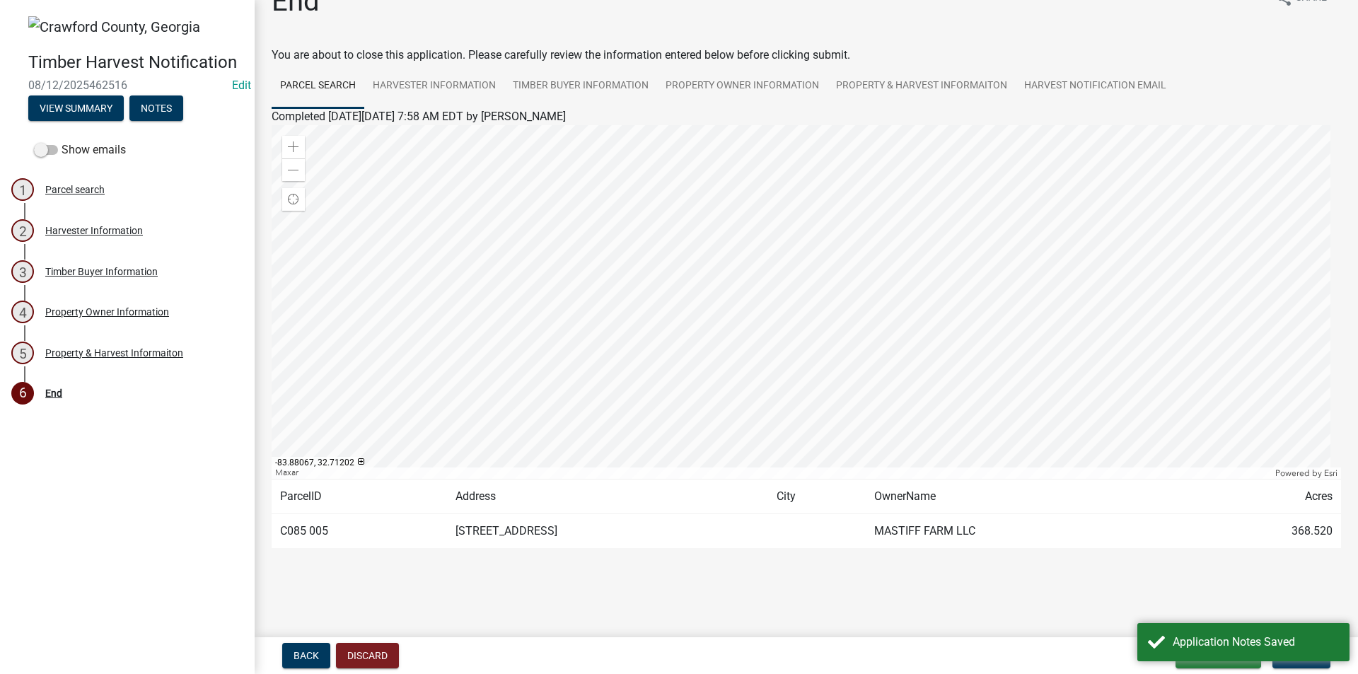
click at [1145, 605] on main "End share Share You are about to close this application. Please carefully revie…" at bounding box center [806, 316] width 1103 height 632
click at [1320, 660] on button "Submit" at bounding box center [1301, 655] width 58 height 25
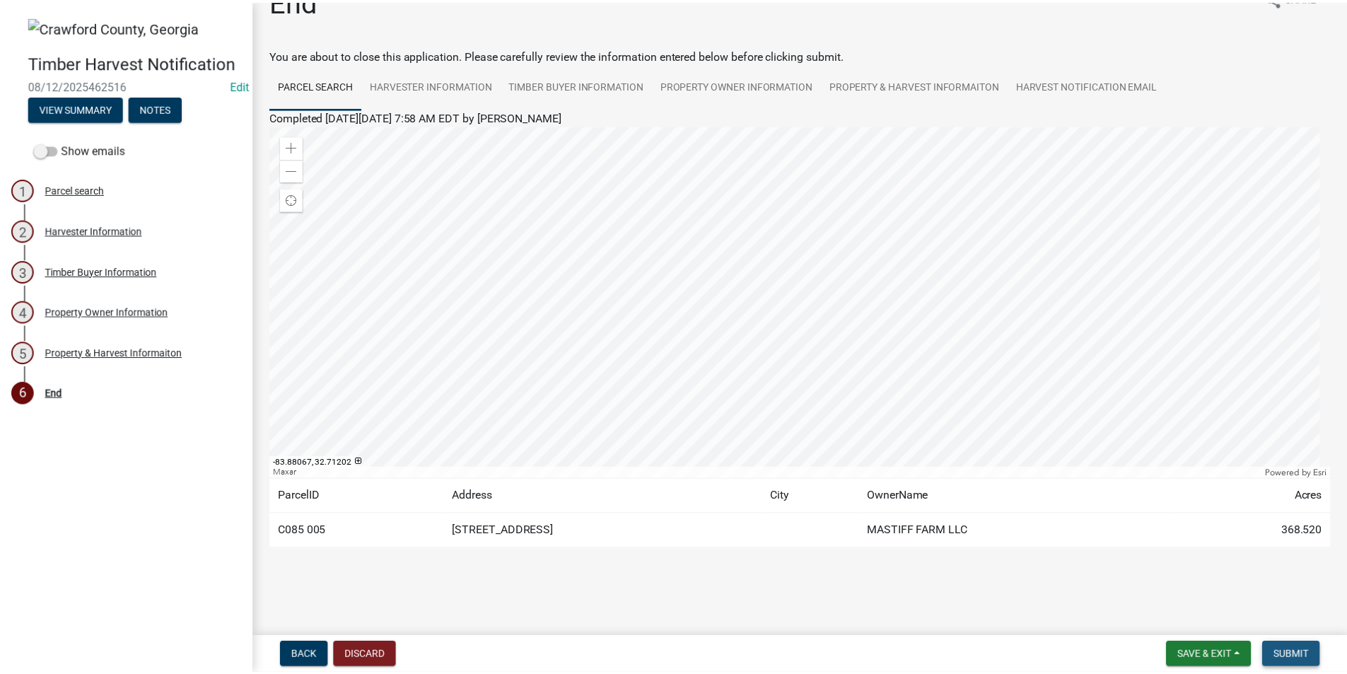
scroll to position [0, 0]
